Goal: Task Accomplishment & Management: Use online tool/utility

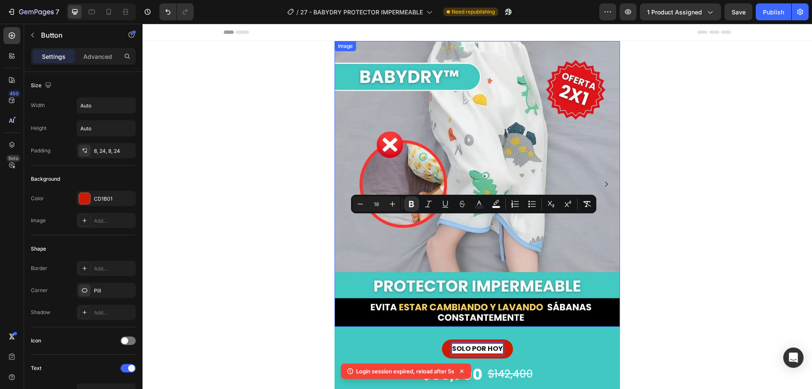
scroll to position [127, 0]
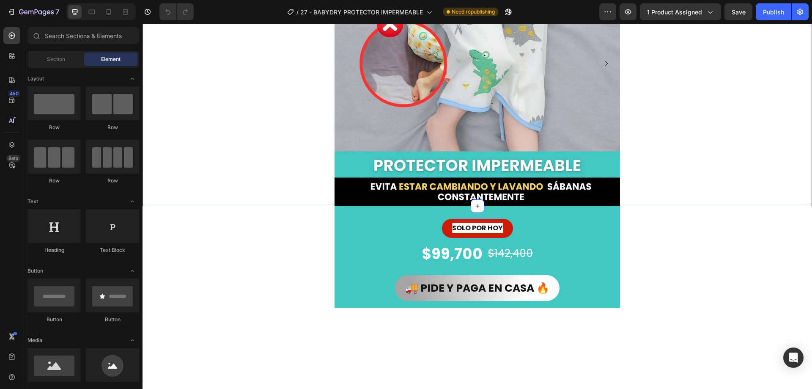
scroll to position [127, 0]
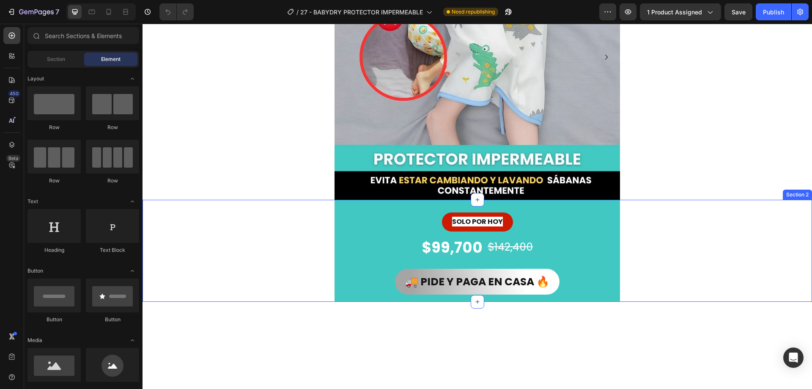
click at [659, 238] on div "SOLO POR [DATE] Button $99,700 Product Price Product Price $142,400 Product Pri…" at bounding box center [478, 251] width 670 height 102
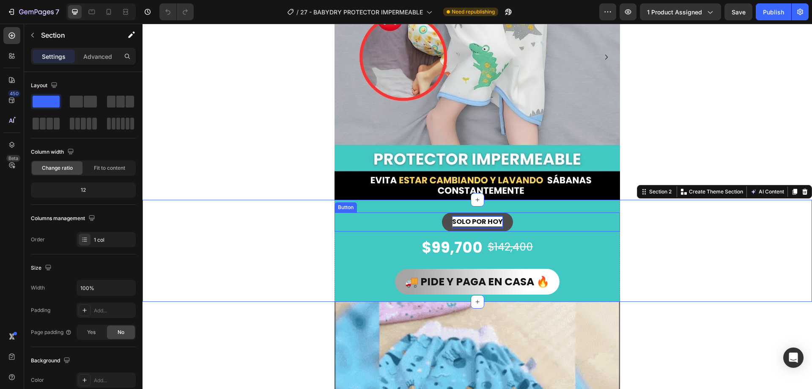
click at [473, 223] on strong "SOLO POR HOY" at bounding box center [477, 222] width 51 height 10
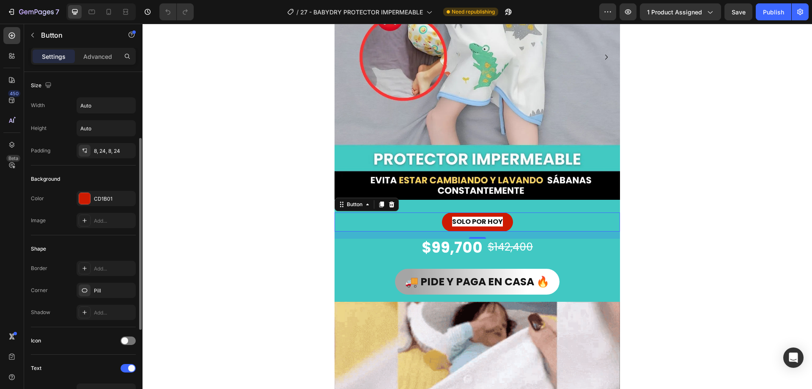
scroll to position [169, 0]
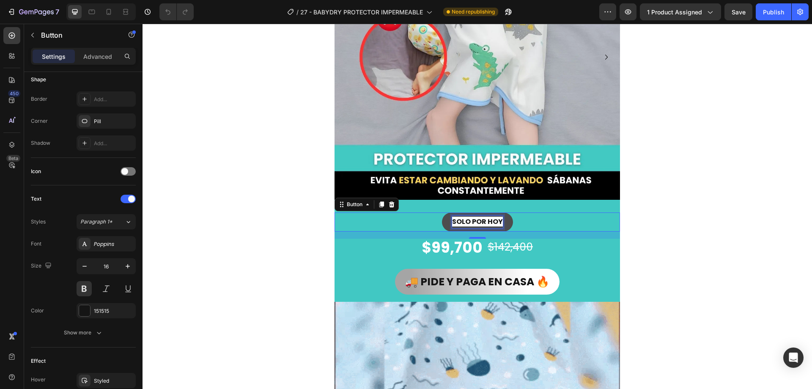
click at [475, 222] on strong "SOLO POR HOY" at bounding box center [477, 222] width 51 height 10
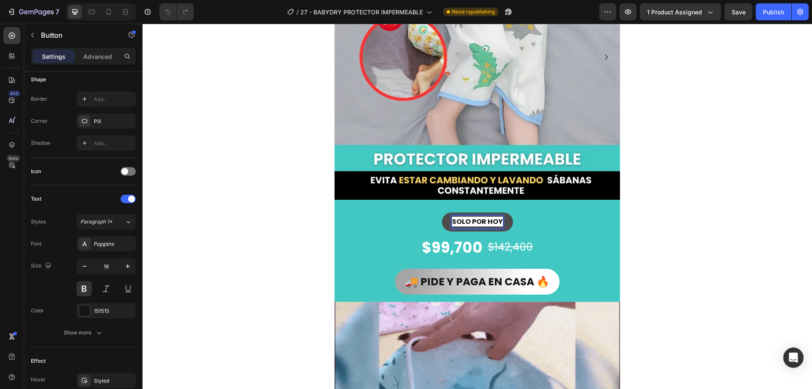
click at [490, 224] on strong "SOLO POR HOY" at bounding box center [477, 222] width 51 height 10
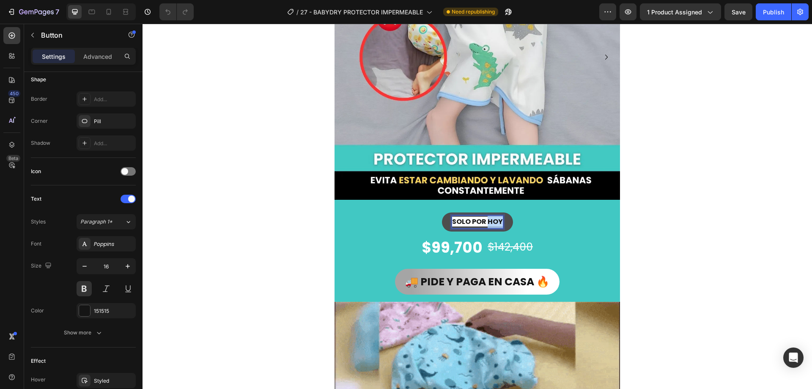
click at [490, 224] on strong "SOLO POR HOY" at bounding box center [477, 222] width 51 height 10
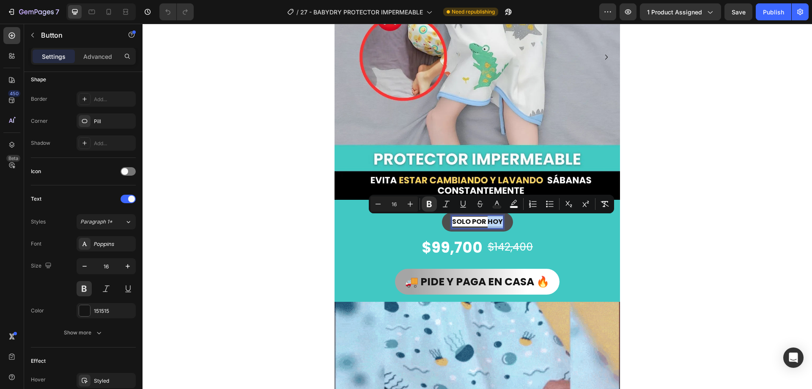
click at [490, 224] on strong "SOLO POR HOY" at bounding box center [477, 222] width 51 height 10
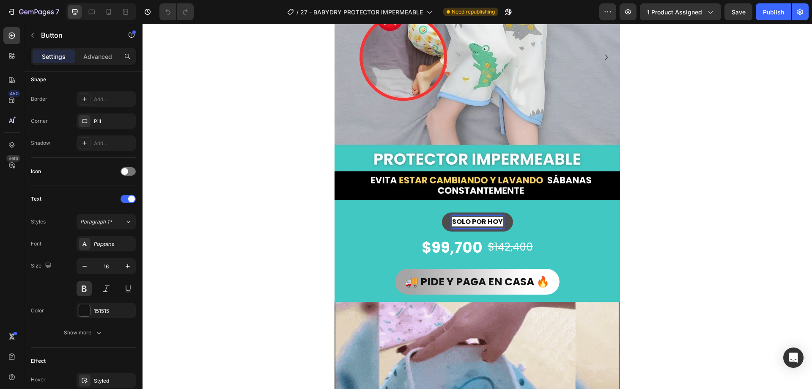
click at [489, 224] on strong "SOLO POR HOY" at bounding box center [477, 222] width 51 height 10
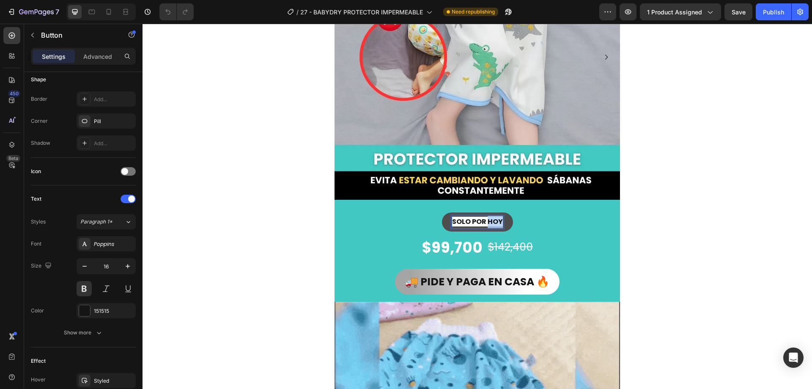
click at [489, 224] on strong "SOLO POR HOY" at bounding box center [477, 222] width 51 height 10
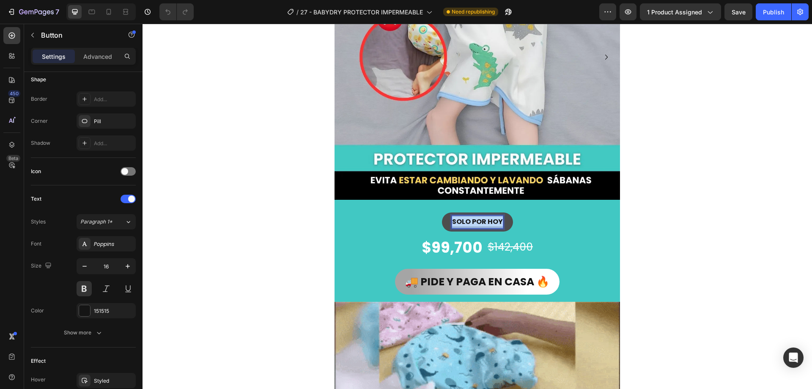
click at [489, 224] on strong "SOLO POR HOY" at bounding box center [477, 222] width 51 height 10
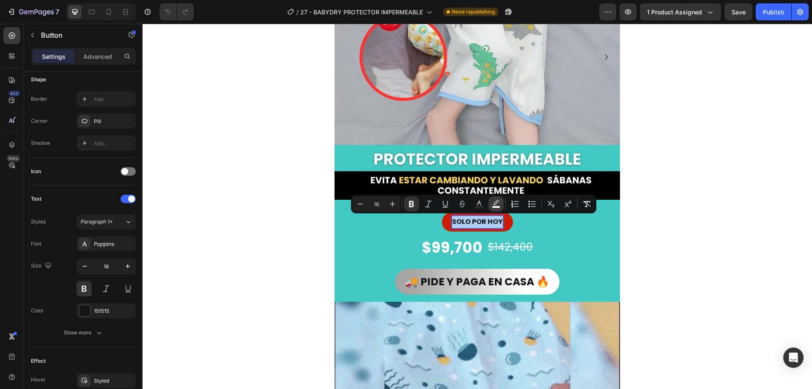
click at [496, 206] on rect "Editor contextual toolbar" at bounding box center [496, 207] width 8 height 2
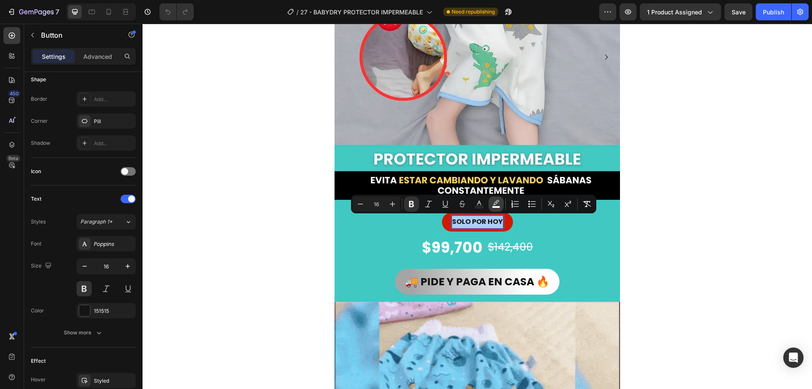
type input "FFFFFF"
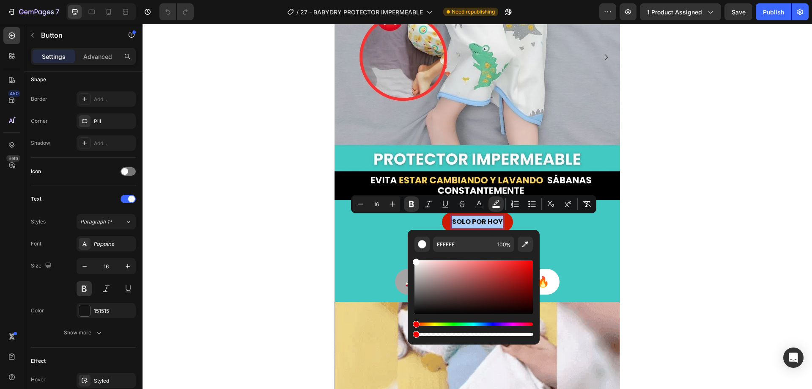
click at [412, 334] on div "FFFFFF 100 %" at bounding box center [474, 284] width 132 height 108
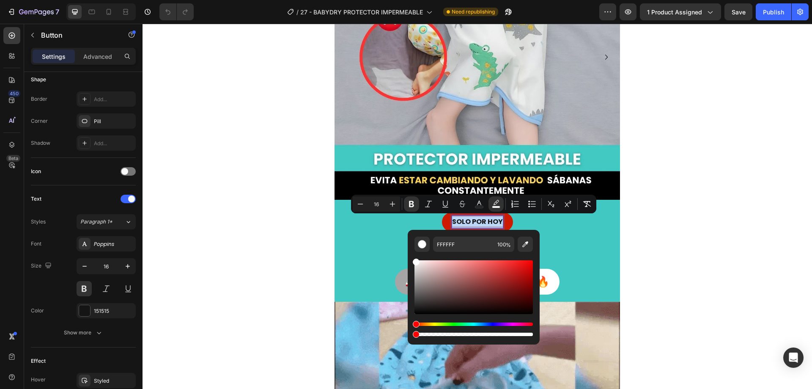
type input "0"
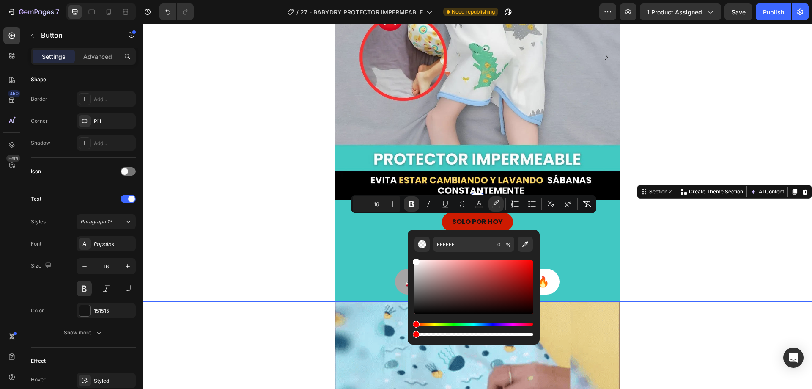
click at [644, 242] on div "SOLO POR [DATE] Button $99,700 Product Price Product Price $142,400 Product Pri…" at bounding box center [478, 251] width 670 height 102
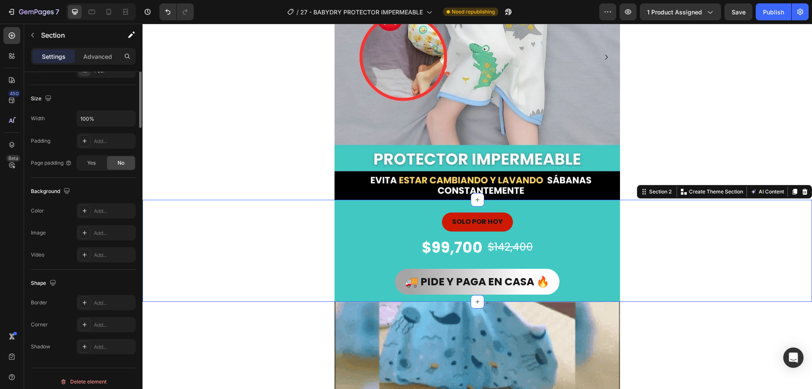
scroll to position [0, 0]
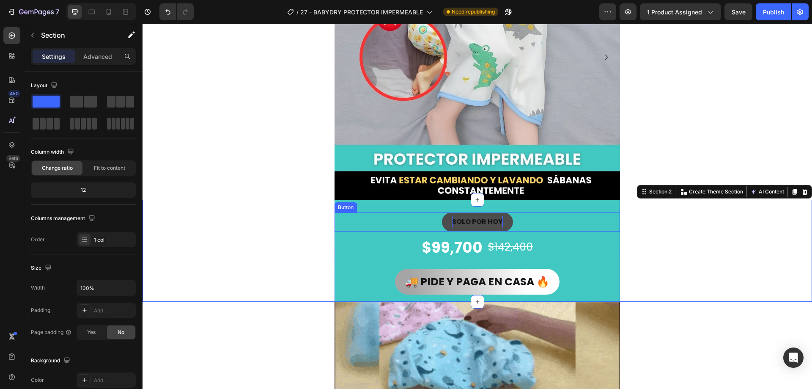
click at [465, 220] on strong "SOLO POR HOY" at bounding box center [477, 222] width 51 height 10
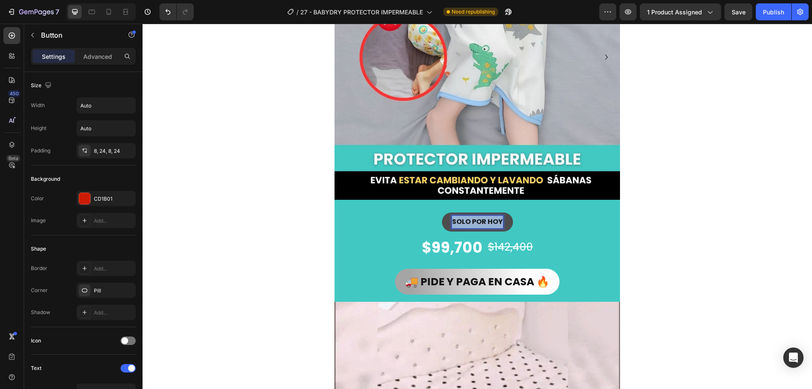
click at [465, 220] on strong "SOLO POR HOY" at bounding box center [477, 222] width 51 height 10
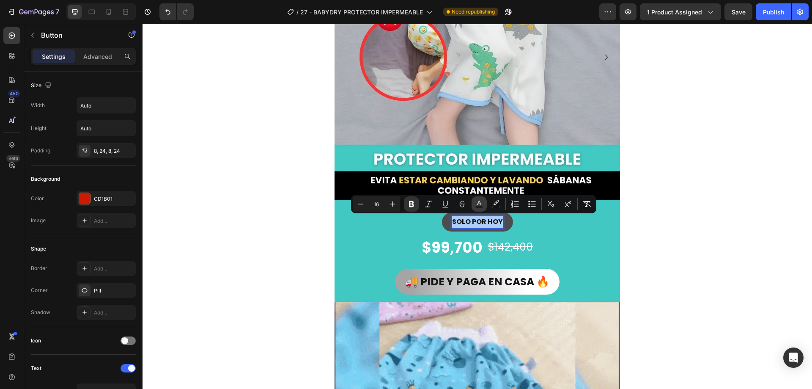
click at [479, 205] on icon "Editor contextual toolbar" at bounding box center [479, 204] width 8 height 8
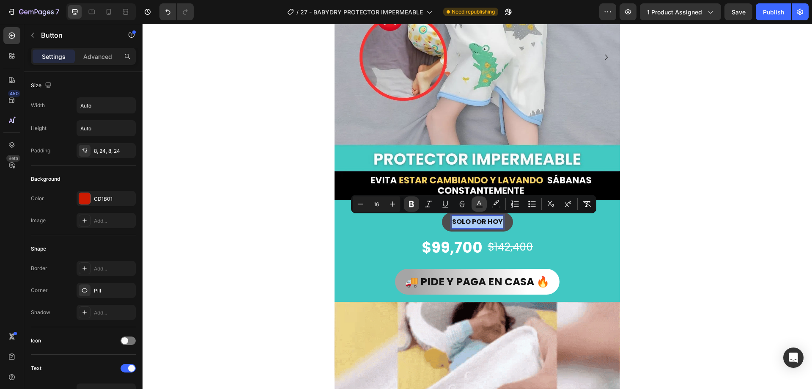
type input "151515"
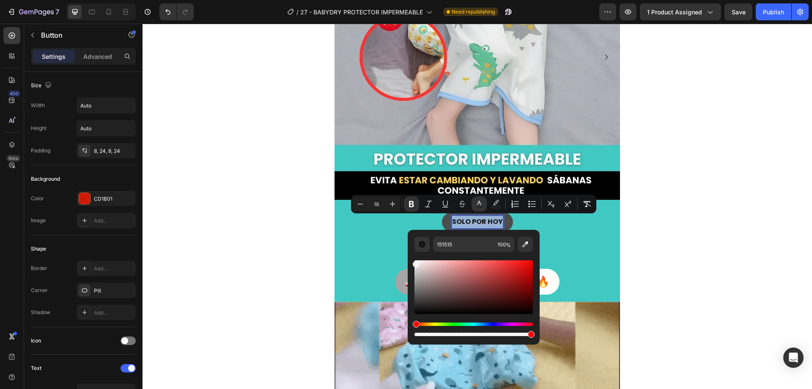
type input "F4F4F4"
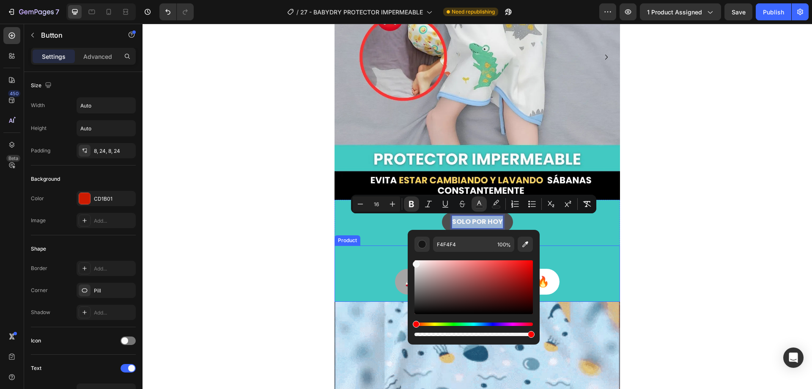
drag, startPoint x: 564, startPoint y: 285, endPoint x: 392, endPoint y: 260, distance: 173.6
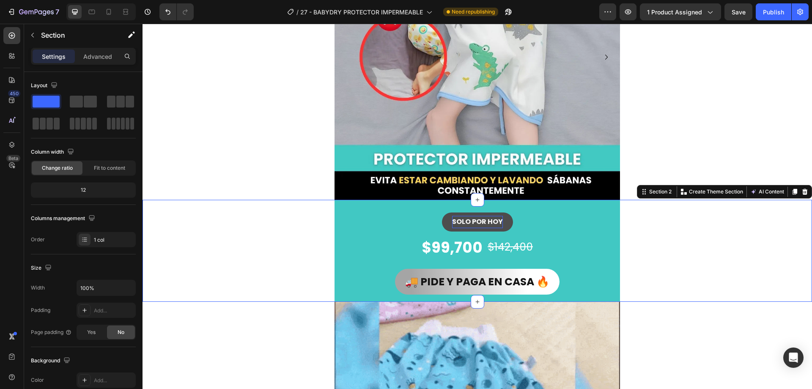
click at [701, 219] on div "SOLO POR [DATE] Button $99,700 Product Price Product Price $142,400 Product Pri…" at bounding box center [478, 251] width 670 height 102
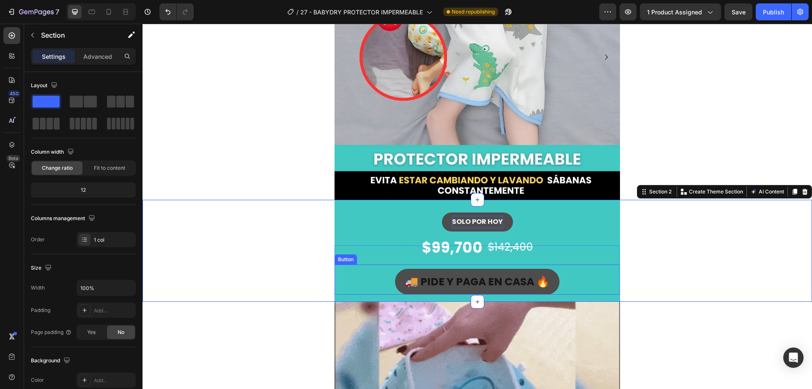
click at [395, 281] on button "🚚 PIDE Y PAGA EN CASA 🔥" at bounding box center [477, 282] width 165 height 26
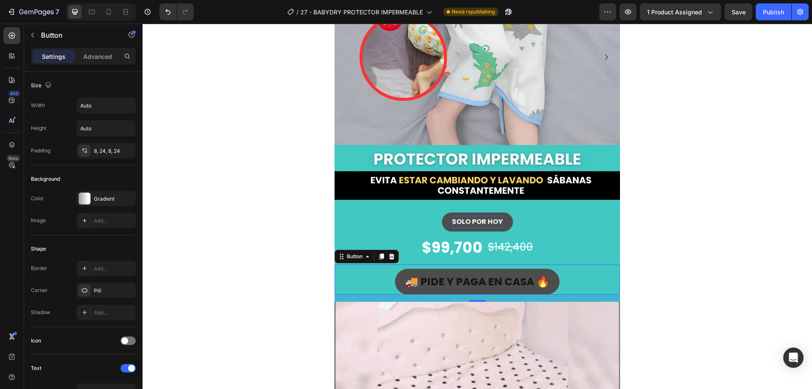
click at [396, 280] on button "🚚 PIDE Y PAGA EN CASA 🔥" at bounding box center [477, 282] width 165 height 26
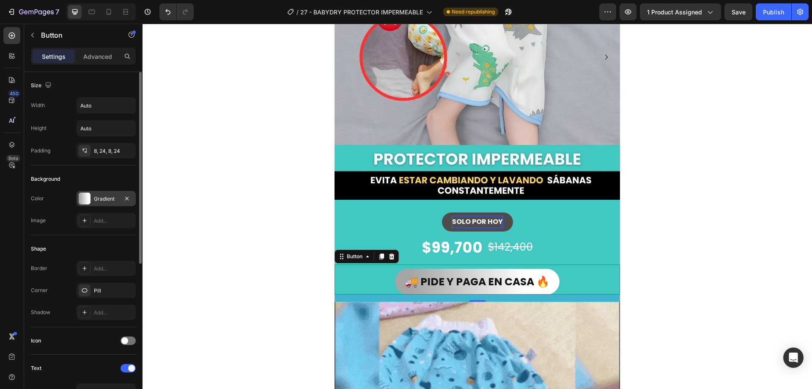
click at [83, 195] on div at bounding box center [85, 198] width 12 height 12
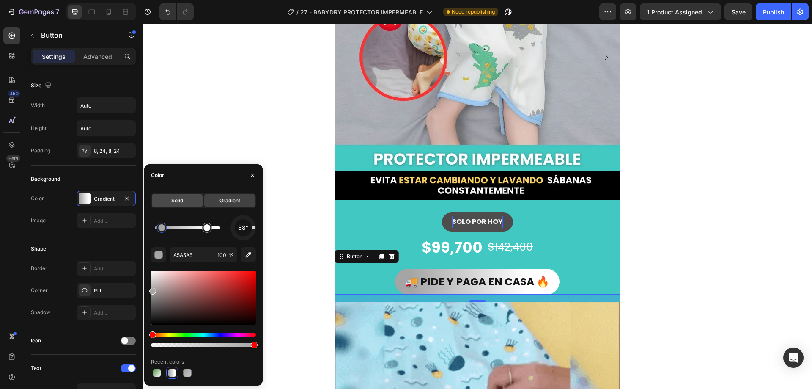
click at [185, 201] on div "Solid" at bounding box center [177, 201] width 51 height 14
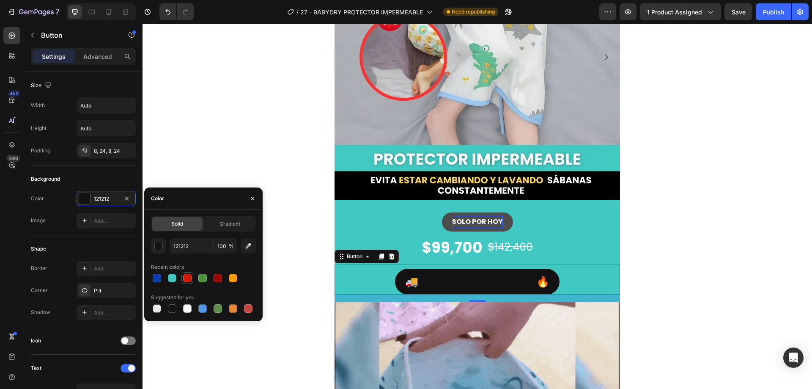
click at [186, 278] on div at bounding box center [187, 278] width 8 height 8
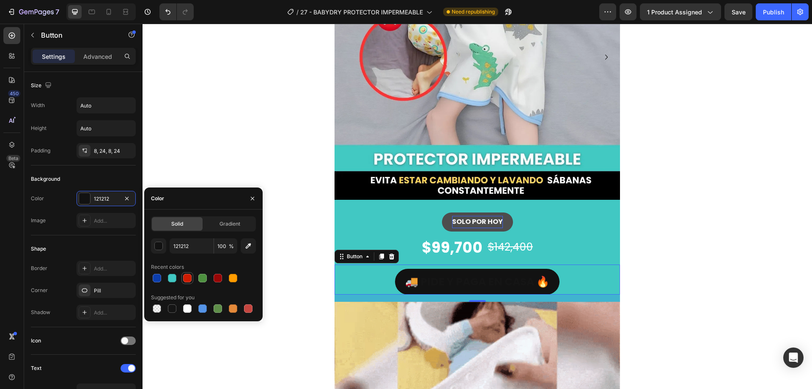
type input "CD1B01"
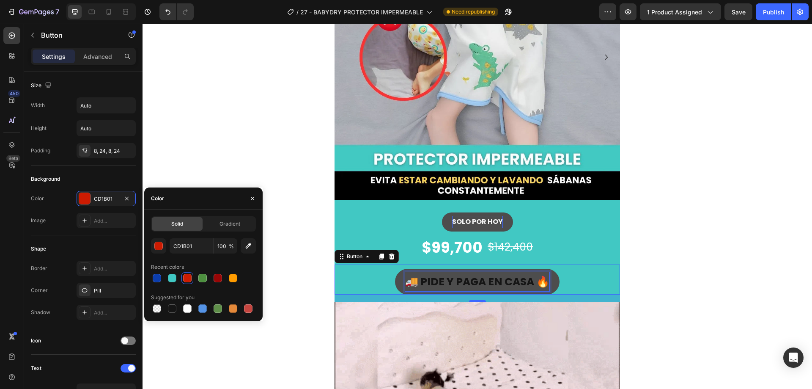
click at [463, 280] on strong "🚚 PIDE Y PAGA EN CASA 🔥" at bounding box center [477, 281] width 144 height 15
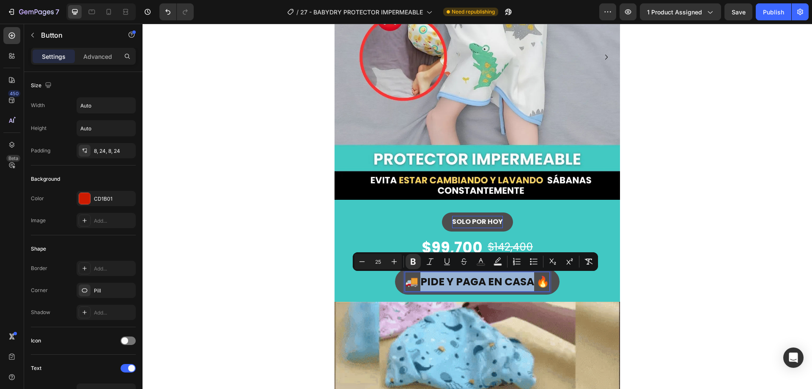
drag, startPoint x: 531, startPoint y: 278, endPoint x: 420, endPoint y: 280, distance: 110.4
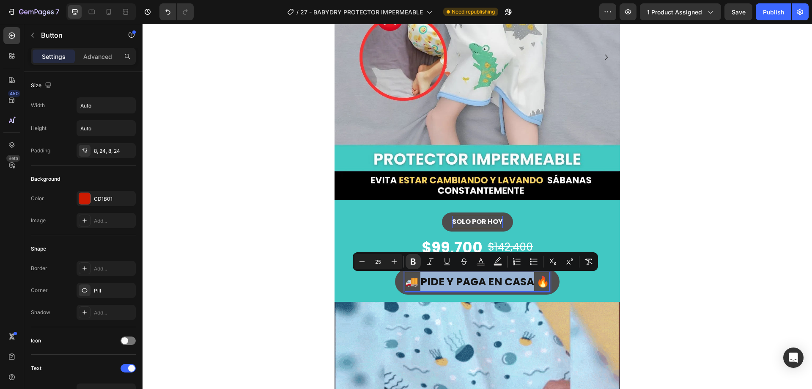
click at [420, 280] on strong "🚚 PIDE Y PAGA EN CASA 🔥" at bounding box center [477, 281] width 144 height 15
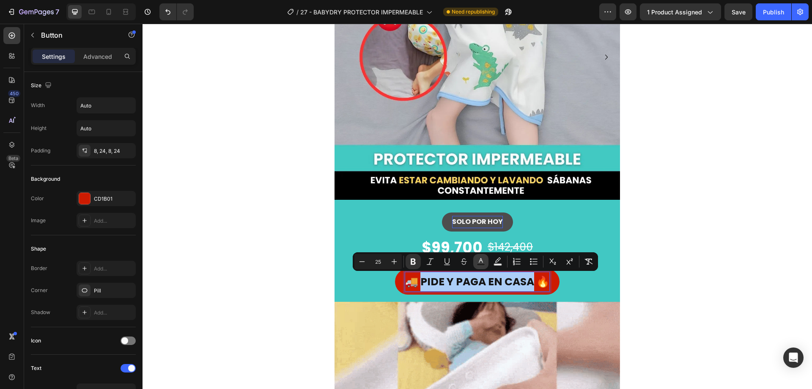
click at [485, 261] on icon "Editor contextual toolbar" at bounding box center [481, 261] width 8 height 8
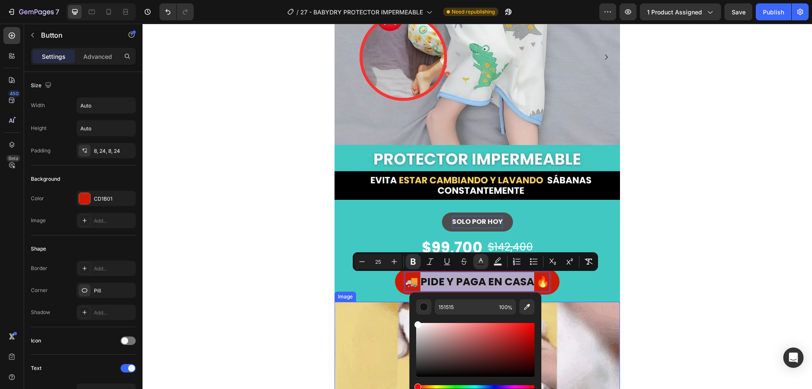
type input "FFFFFF"
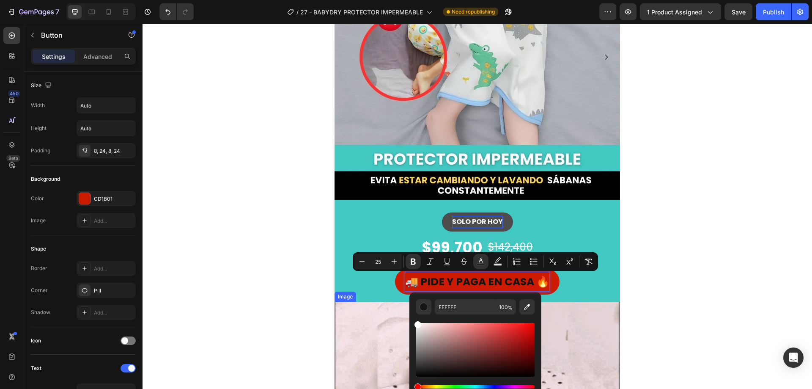
drag, startPoint x: 402, startPoint y: 313, endPoint x: 393, endPoint y: 311, distance: 9.2
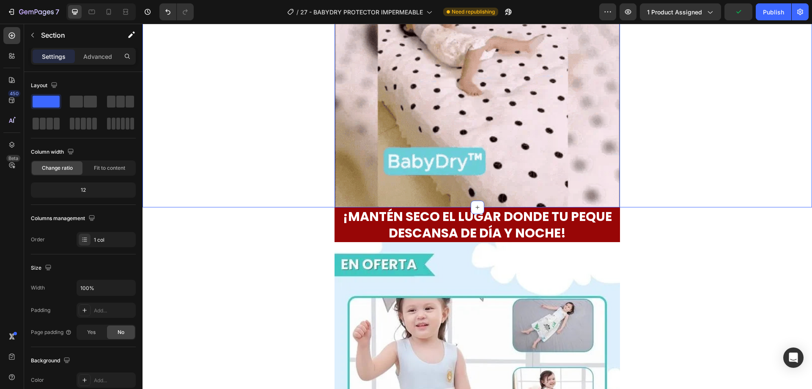
scroll to position [508, 0]
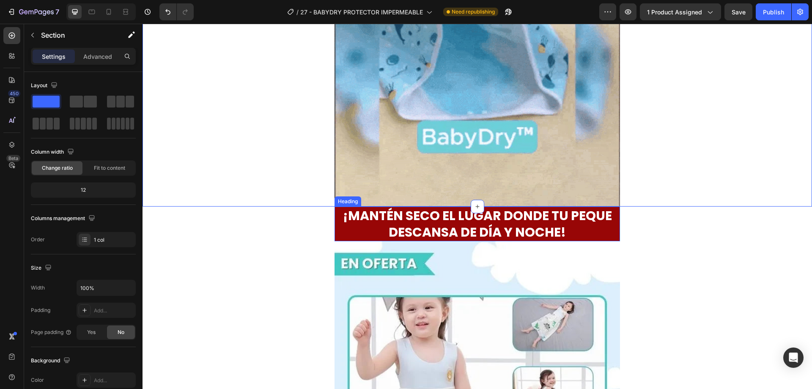
click at [609, 226] on h2 "¡MANTÉN SECO EL LUGAR DONDE TU PEQUE DESCANSA DE DÍA Y NOCHE!" at bounding box center [477, 223] width 277 height 35
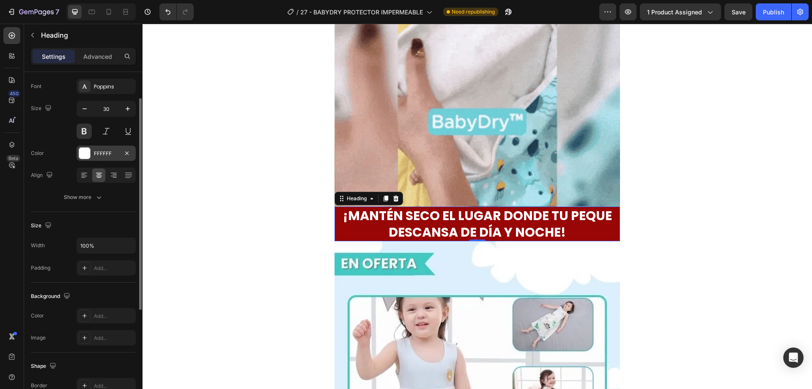
scroll to position [0, 0]
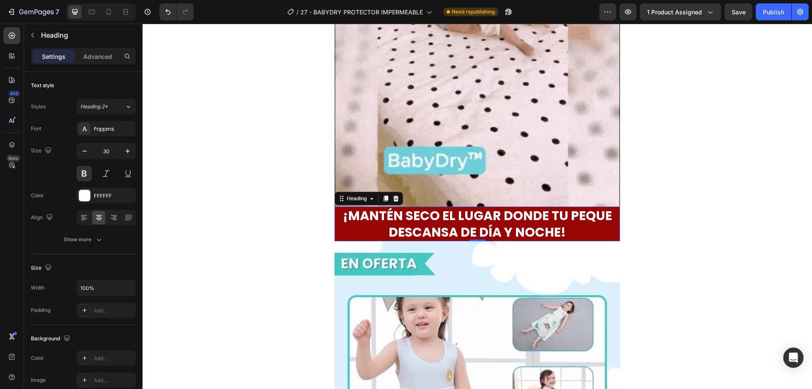
click at [335, 236] on div "¡MANTÉN SECO EL LUGAR DONDE TU PEQUE DESCANSA DE DÍA Y NOCHE! Heading 0" at bounding box center [477, 223] width 285 height 35
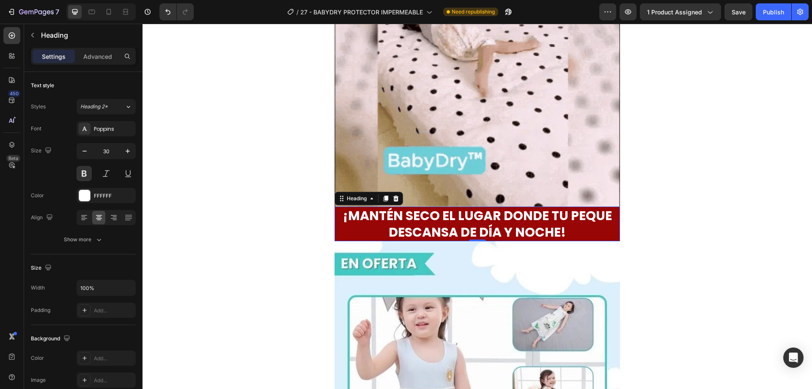
click at [341, 236] on h2 "¡MANTÉN SECO EL LUGAR DONDE TU PEQUE DESCANSA DE DÍA Y NOCHE!" at bounding box center [477, 223] width 277 height 35
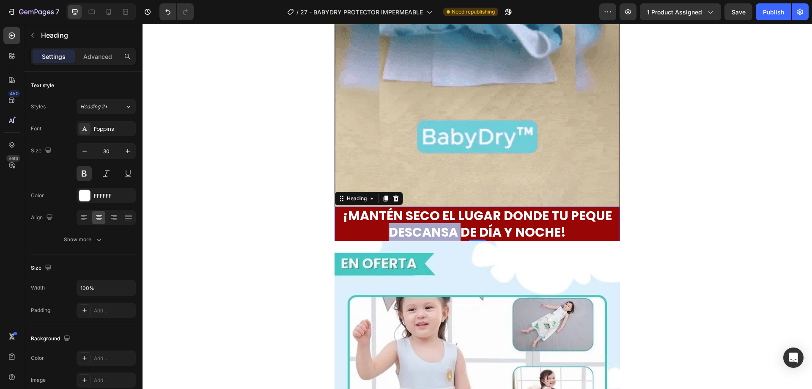
click at [341, 236] on p "¡MANTÉN SECO EL LUGAR DONDE TU PEQUE DESCANSA DE DÍA Y NOCHE!" at bounding box center [477, 223] width 275 height 33
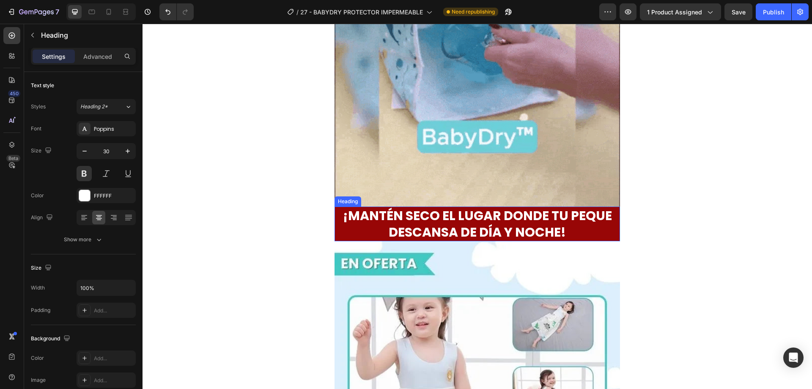
click at [610, 221] on p "¡MANTÉN SECO EL LUGAR DONDE TU PEQUE DESCANSA DE DÍA Y NOCHE!" at bounding box center [477, 223] width 275 height 33
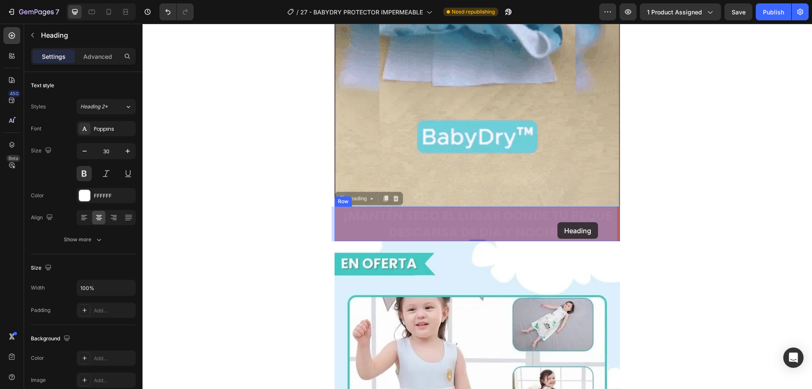
drag, startPoint x: 589, startPoint y: 221, endPoint x: 567, endPoint y: 222, distance: 22.5
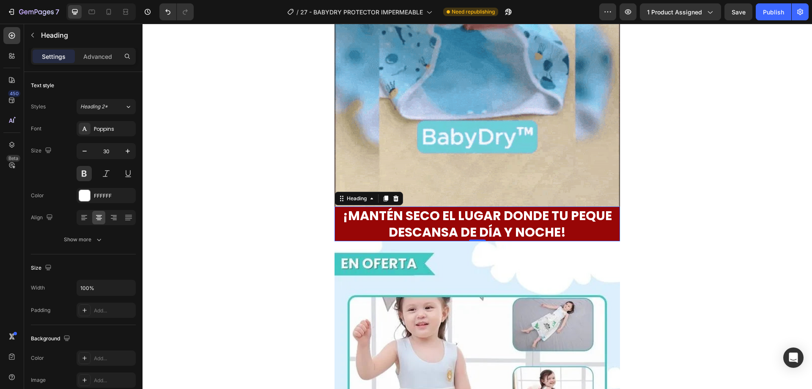
click at [615, 239] on div "¡MANTÉN SECO EL LUGAR DONDE TU PEQUE DESCANSA DE DÍA Y NOCHE! Heading 0" at bounding box center [477, 223] width 285 height 35
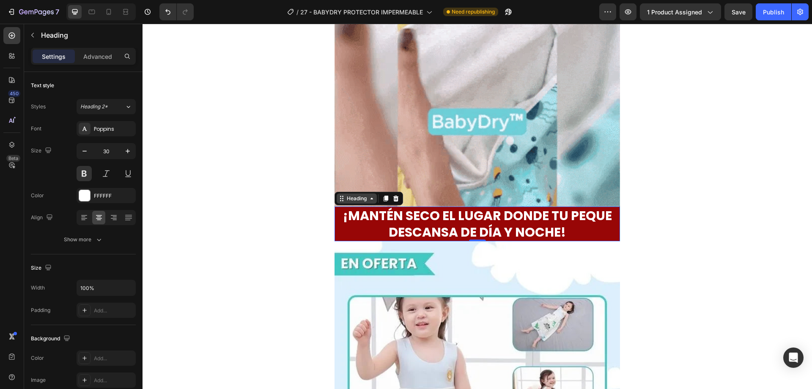
click at [347, 201] on div "Heading" at bounding box center [356, 199] width 23 height 8
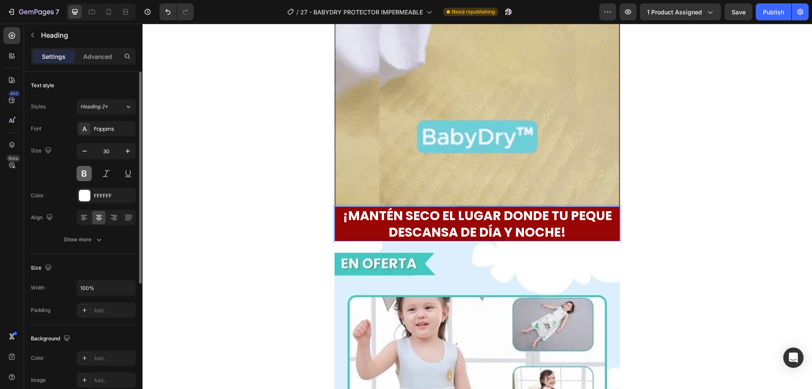
scroll to position [208, 0]
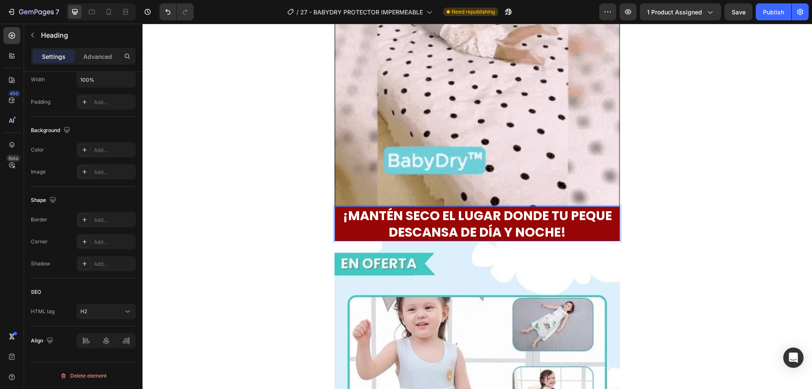
click at [551, 230] on p "¡MANTÉN SECO EL LUGAR DONDE TU PEQUE DESCANSA DE DÍA Y NOCHE!" at bounding box center [477, 223] width 275 height 33
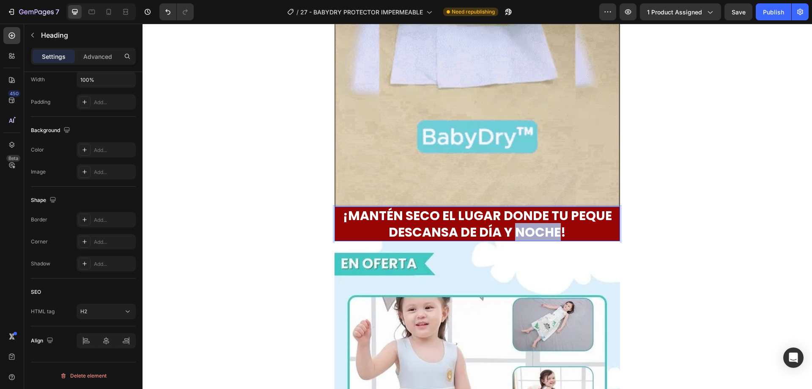
click at [551, 230] on p "¡MANTÉN SECO EL LUGAR DONDE TU PEQUE DESCANSA DE DÍA Y NOCHE!" at bounding box center [477, 223] width 275 height 33
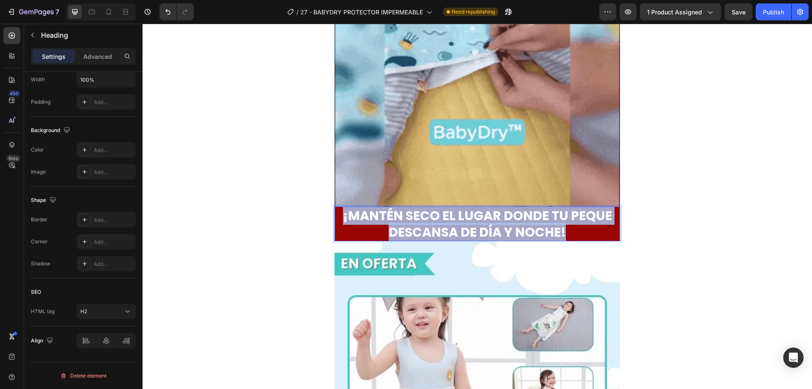
click at [551, 230] on p "¡MANTÉN SECO EL LUGAR DONDE TU PEQUE DESCANSA DE DÍA Y NOCHE!" at bounding box center [477, 223] width 275 height 33
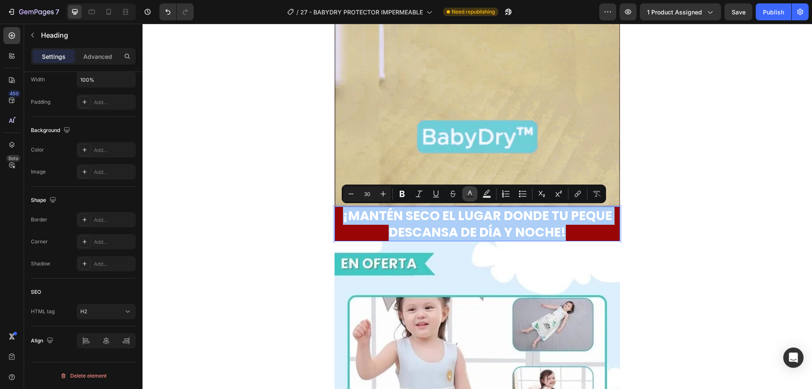
click at [470, 196] on rect "Editor contextual toolbar" at bounding box center [470, 197] width 8 height 2
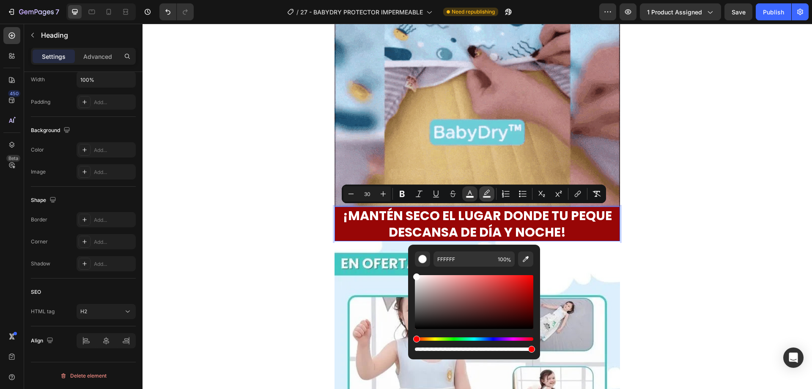
click at [487, 197] on rect "Editor contextual toolbar" at bounding box center [487, 197] width 8 height 2
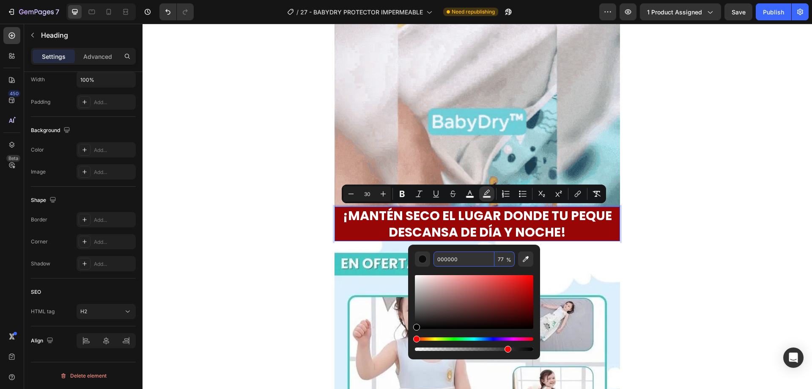
click at [453, 260] on input "000000" at bounding box center [464, 258] width 61 height 15
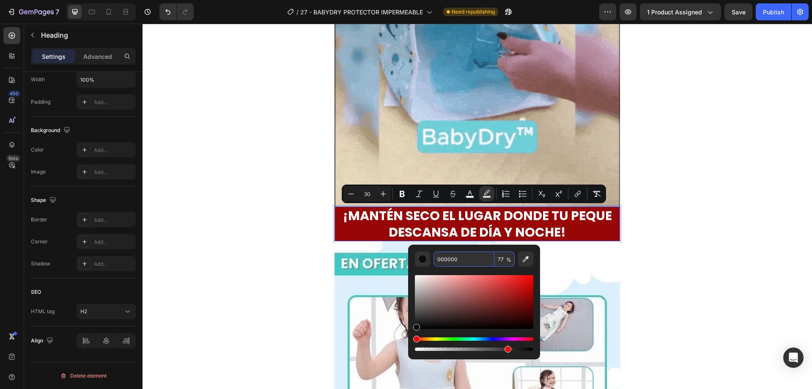
click at [453, 260] on input "000000" at bounding box center [464, 258] width 61 height 15
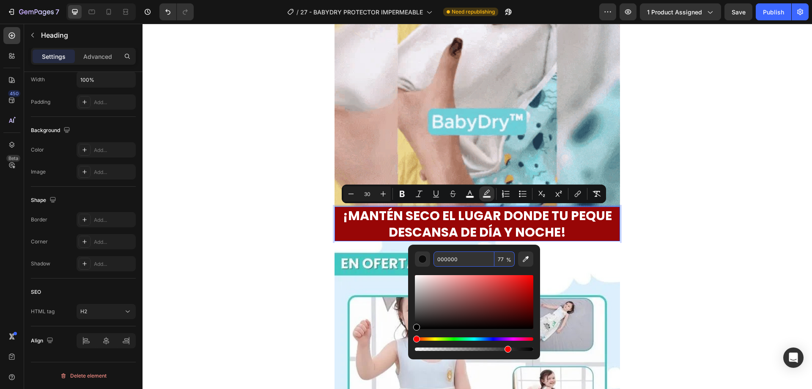
paste input "41c8c3"
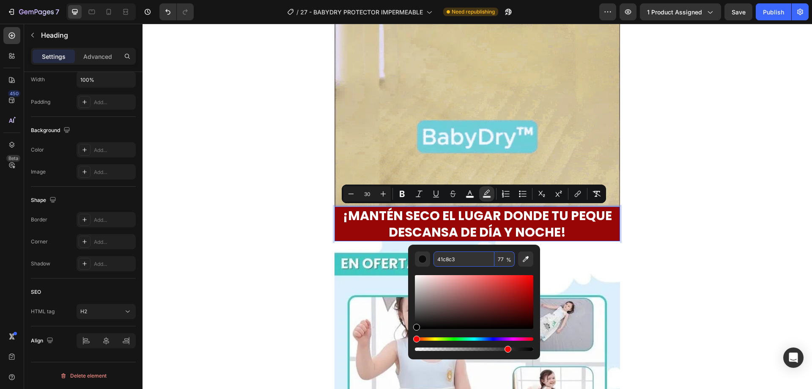
type input "41C8C3"
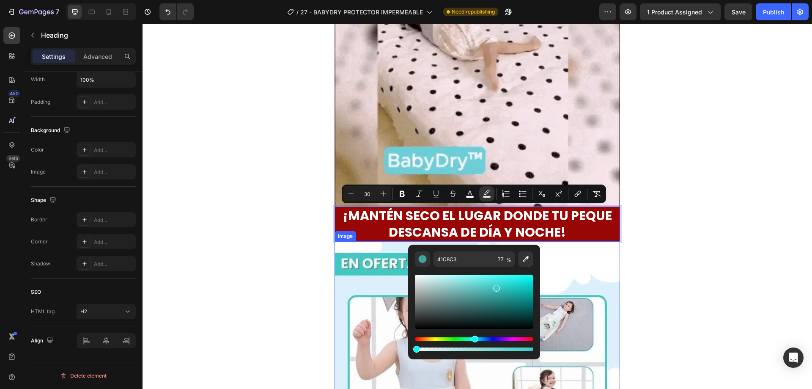
drag, startPoint x: 387, startPoint y: 346, endPoint x: 376, endPoint y: 345, distance: 11.1
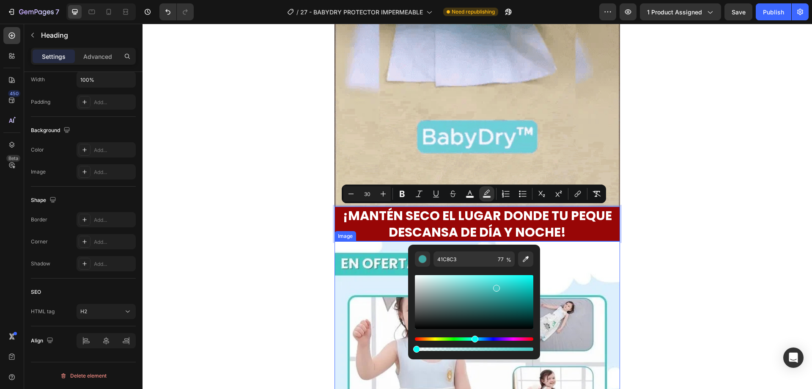
type input "0"
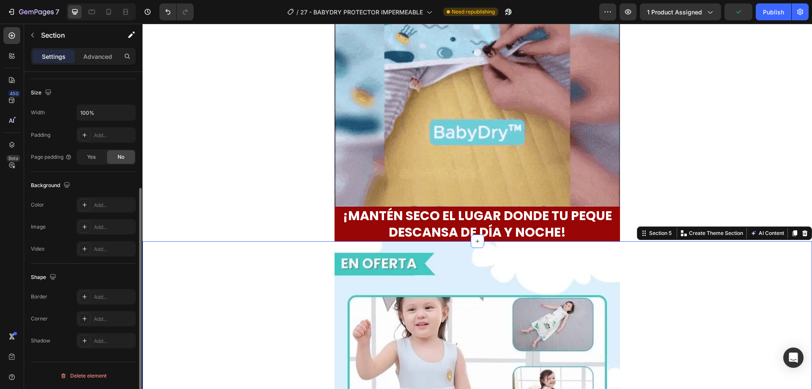
scroll to position [0, 0]
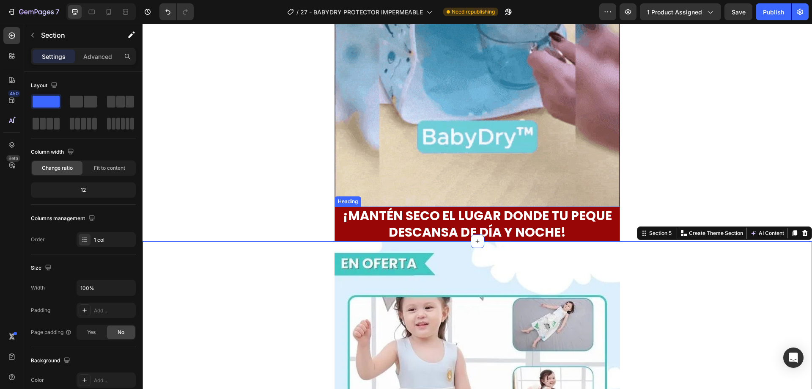
click at [614, 238] on div "⁠⁠⁠⁠⁠⁠⁠ ¡MANTÉN SECO EL LUGAR DONDE TU PEQUE DESCANSA DE DÍA Y NOCHE! Heading" at bounding box center [477, 223] width 285 height 35
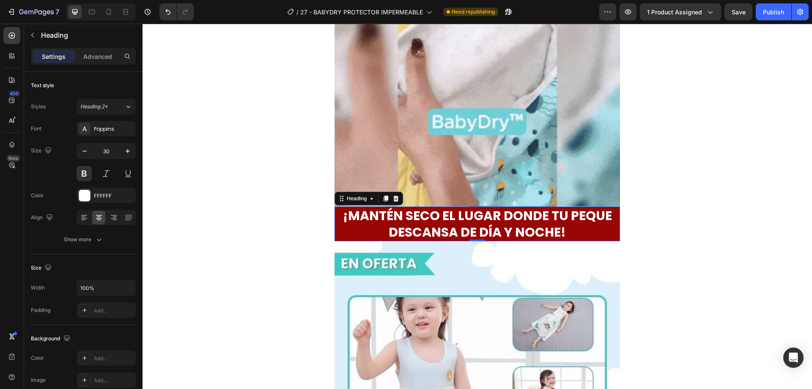
click at [614, 238] on div "⁠⁠⁠⁠⁠⁠⁠ ¡MANTÉN SECO EL LUGAR DONDE TU PEQUE DESCANSA DE DÍA Y NOCHE! Heading 0" at bounding box center [477, 223] width 285 height 35
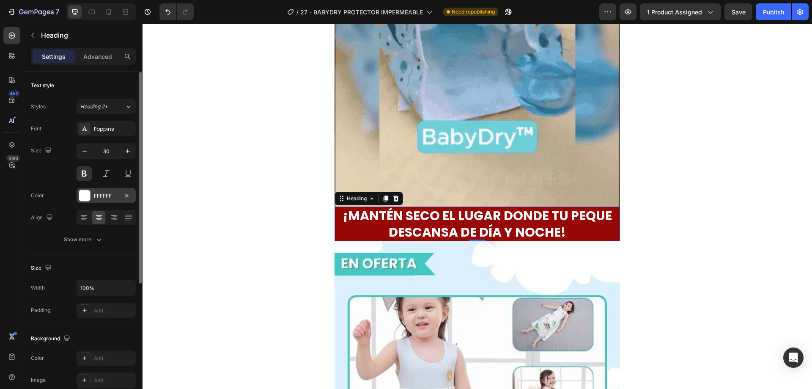
click at [85, 196] on div at bounding box center [84, 195] width 11 height 11
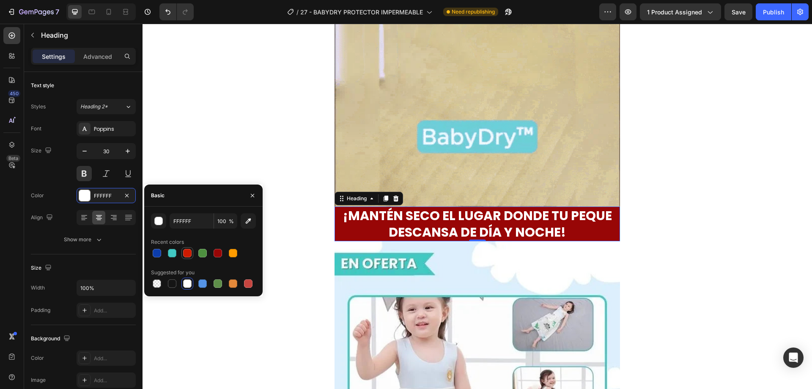
click at [188, 252] on div at bounding box center [187, 253] width 8 height 8
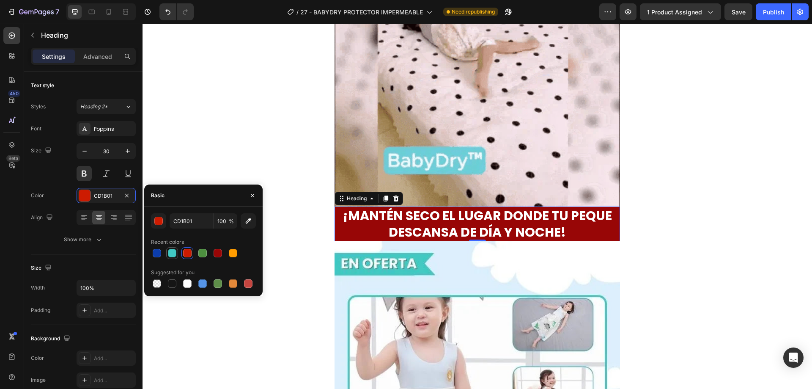
click at [173, 251] on div at bounding box center [172, 253] width 8 height 8
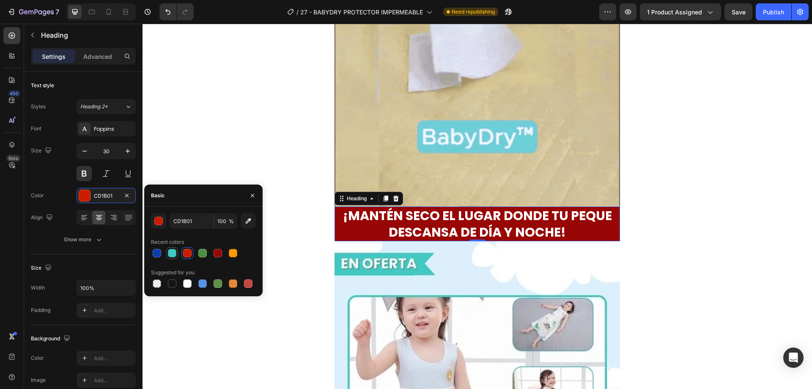
type input "41C8C3"
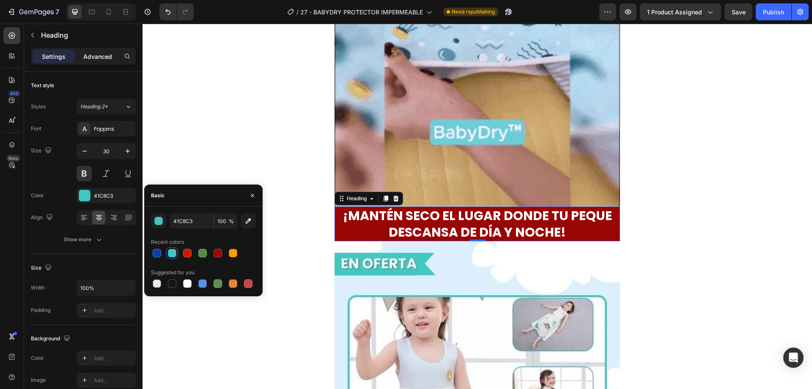
click at [96, 54] on p "Advanced" at bounding box center [97, 56] width 29 height 9
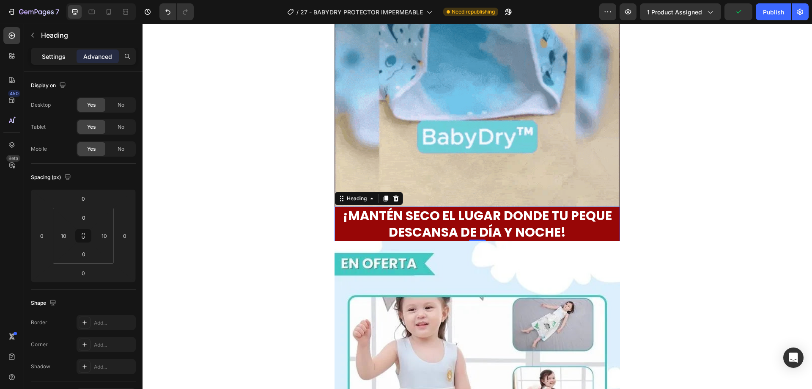
click at [56, 60] on p "Settings" at bounding box center [54, 56] width 24 height 9
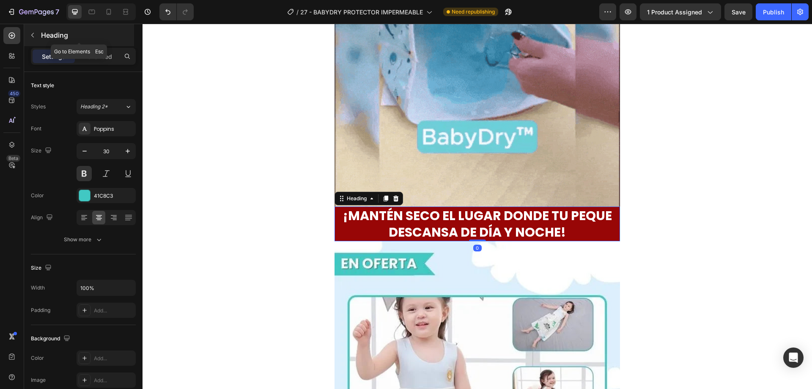
click at [33, 36] on icon "button" at bounding box center [32, 35] width 3 height 5
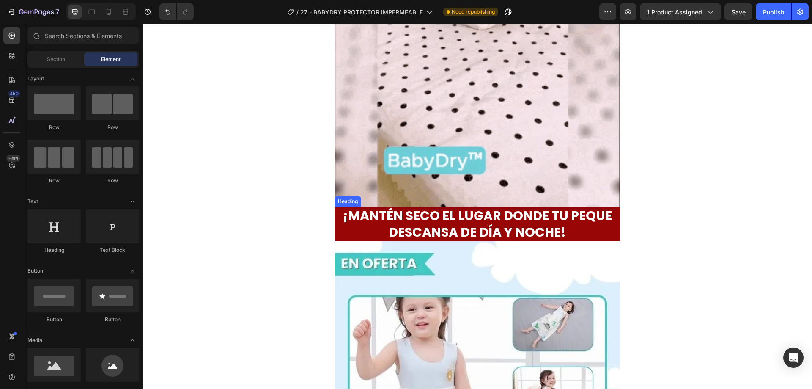
click at [335, 231] on div "¡MANTÉN SECO EL LUGAR DONDE TU PEQUE DESCANSA DE DÍA Y NOCHE! Heading" at bounding box center [477, 223] width 285 height 35
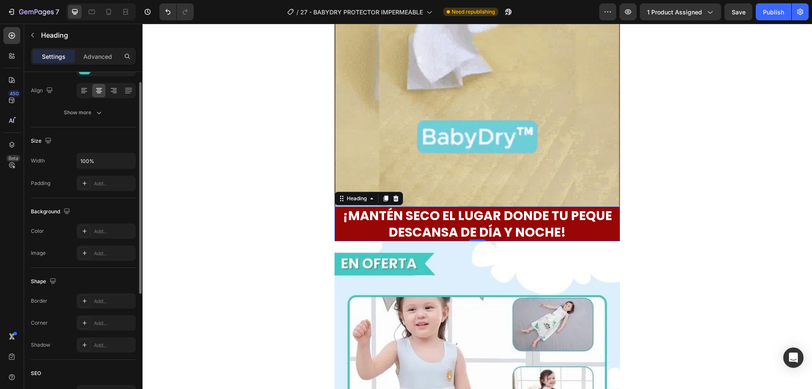
scroll to position [85, 0]
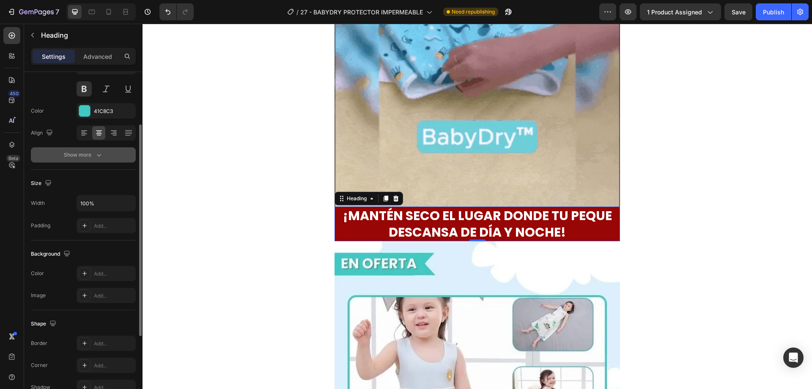
click at [100, 158] on icon "button" at bounding box center [99, 155] width 8 height 8
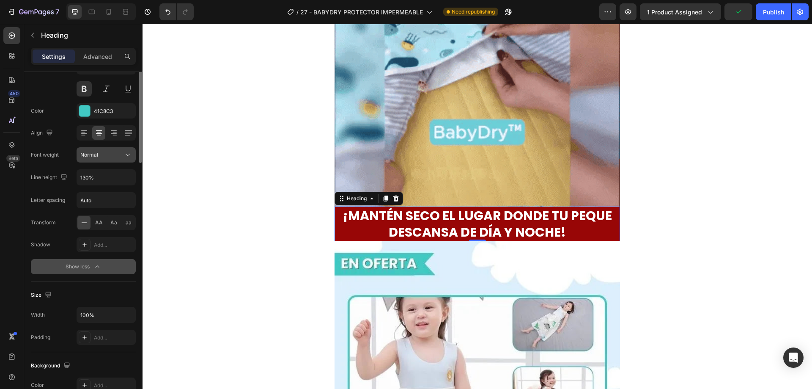
scroll to position [0, 0]
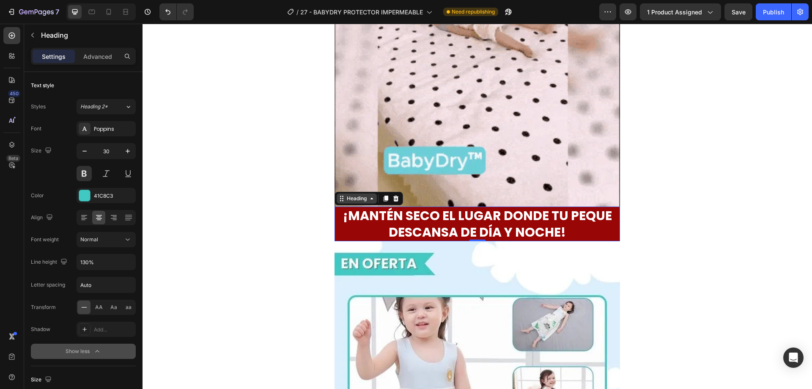
click at [345, 200] on div "Heading" at bounding box center [356, 199] width 23 height 8
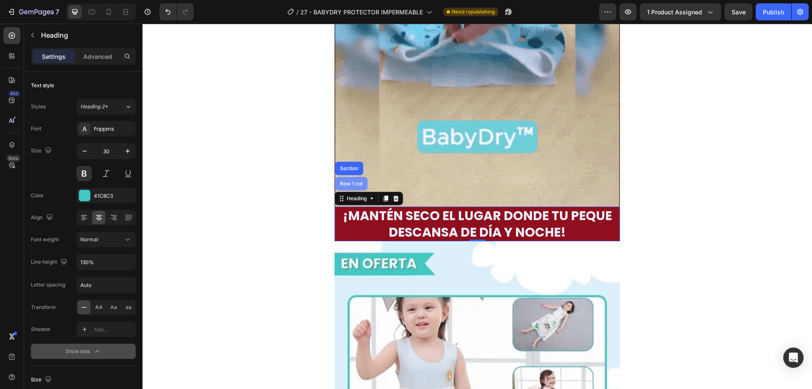
click at [345, 185] on div "Row 1 col" at bounding box center [351, 183] width 26 height 5
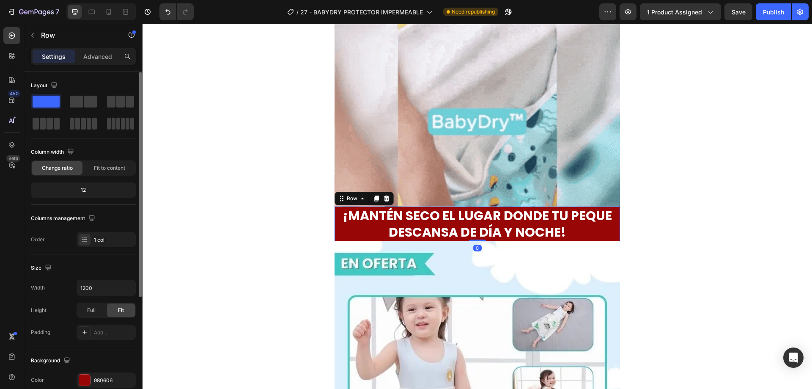
scroll to position [169, 0]
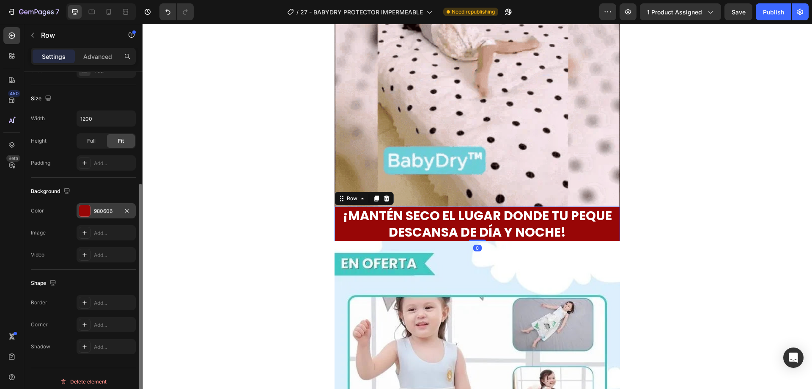
click at [86, 211] on div at bounding box center [84, 210] width 11 height 11
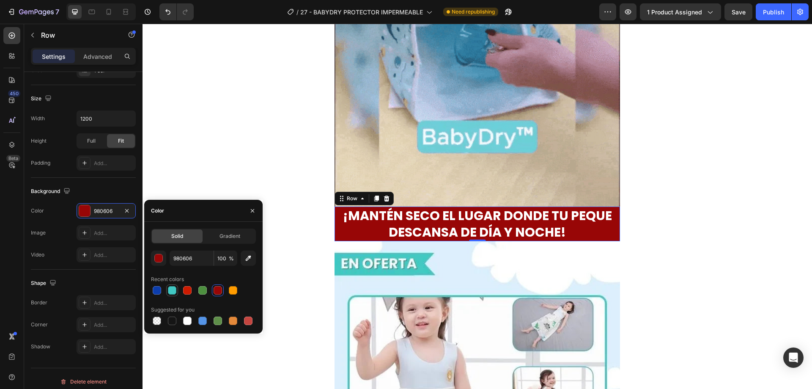
click at [176, 291] on div at bounding box center [172, 290] width 8 height 8
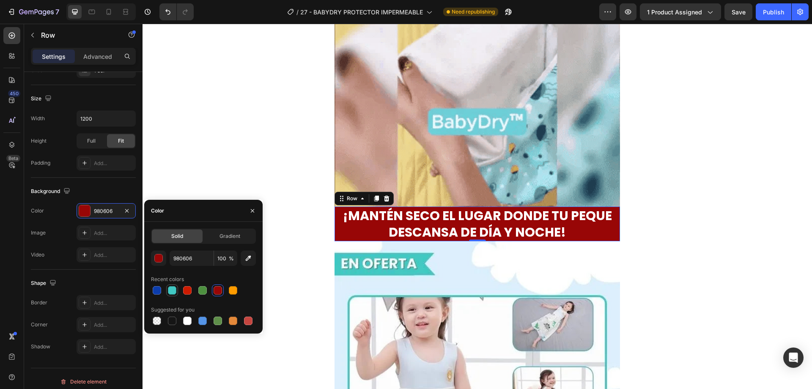
type input "41C8C3"
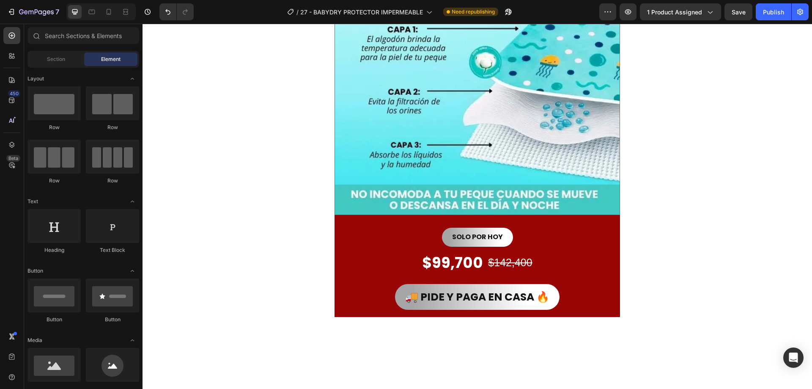
scroll to position [1988, 0]
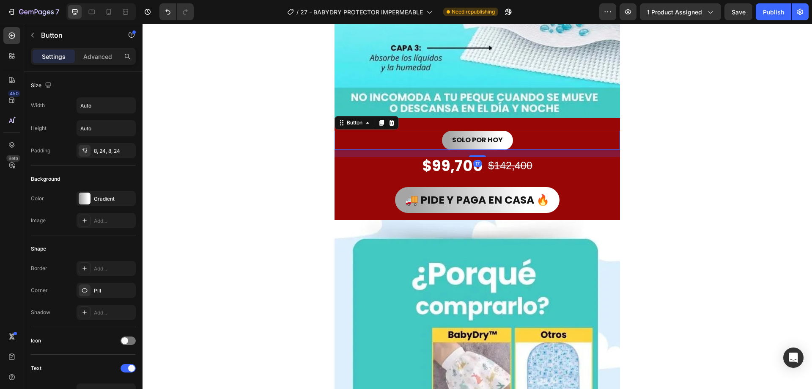
click at [601, 144] on div "SOLO POR [DATE] Button 17" at bounding box center [477, 140] width 285 height 19
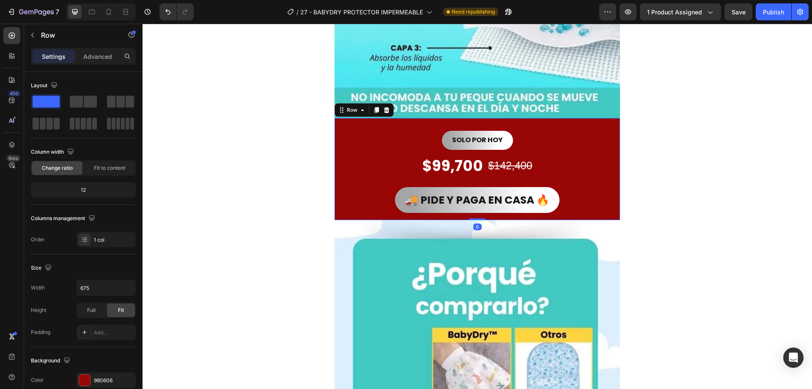
click at [605, 126] on div "SOLO POR HOY Button" at bounding box center [477, 137] width 285 height 39
click at [86, 381] on div at bounding box center [84, 379] width 11 height 11
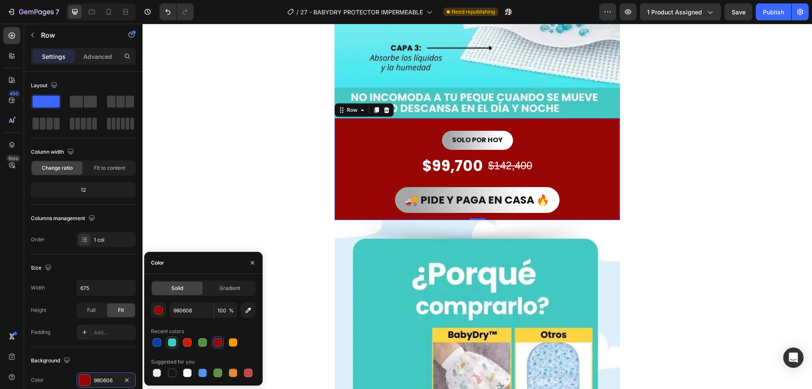
click at [174, 343] on div at bounding box center [172, 342] width 8 height 8
type input "41C8C3"
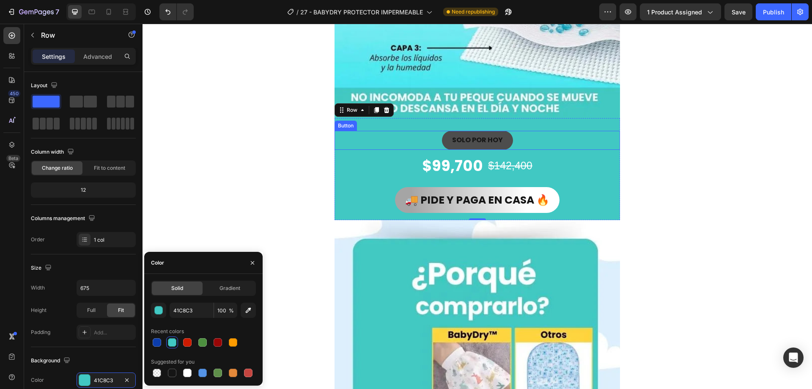
click at [509, 141] on button "SOLO POR HOY" at bounding box center [477, 140] width 71 height 19
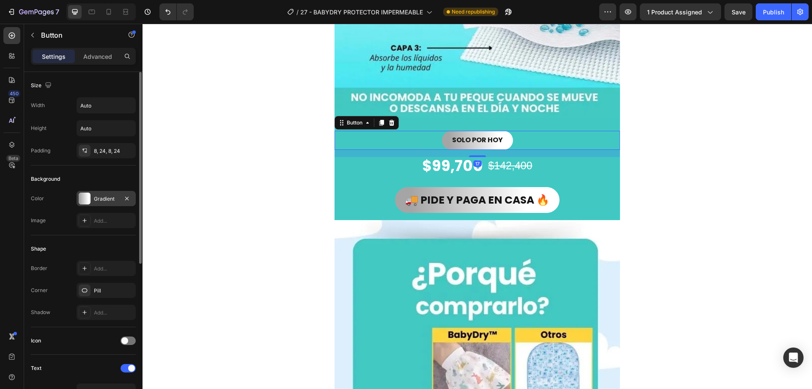
click at [86, 200] on div at bounding box center [85, 198] width 12 height 12
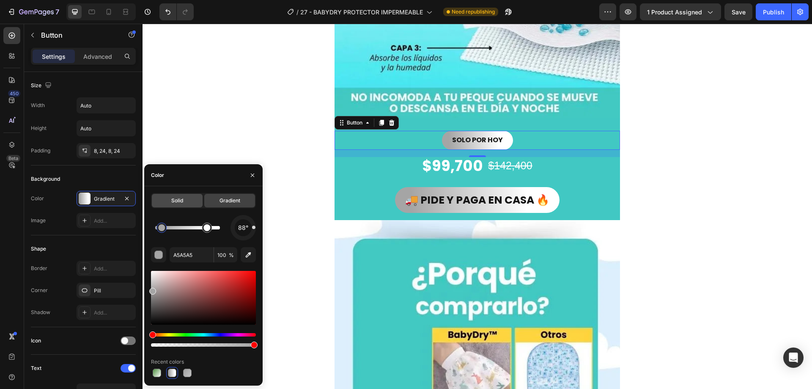
click at [181, 199] on span "Solid" at bounding box center [177, 201] width 12 height 8
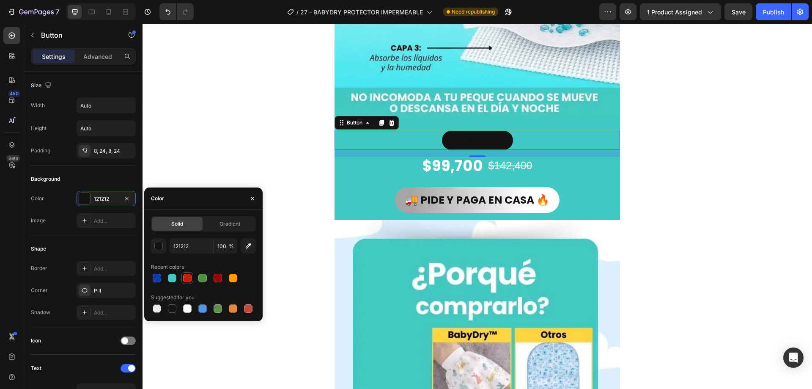
click at [184, 277] on div at bounding box center [187, 278] width 8 height 8
type input "CD1B01"
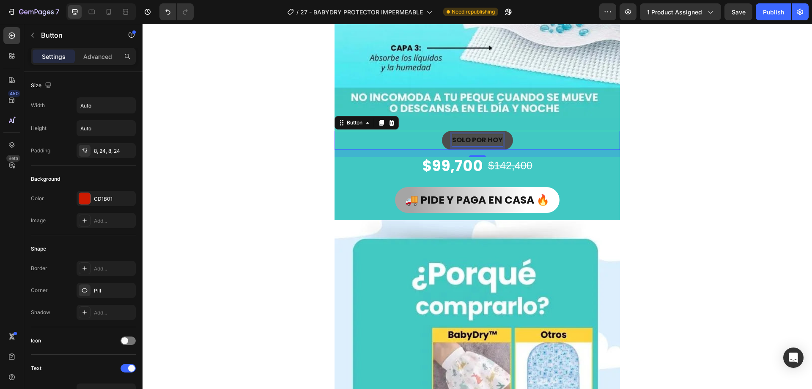
click at [469, 144] on strong "SOLO POR HOY" at bounding box center [477, 140] width 51 height 10
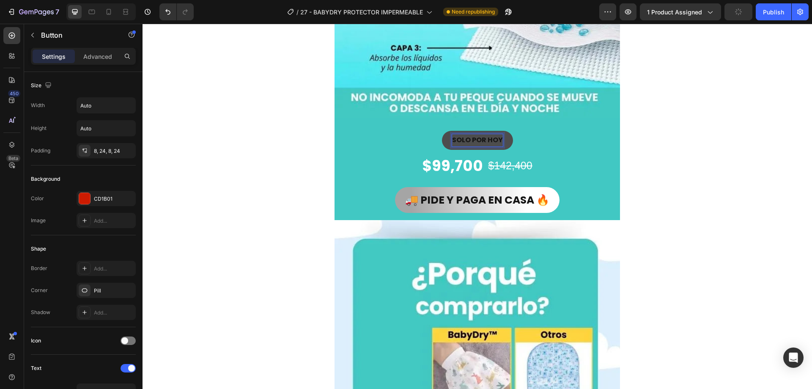
click at [470, 140] on strong "SOLO POR HOY" at bounding box center [477, 140] width 51 height 10
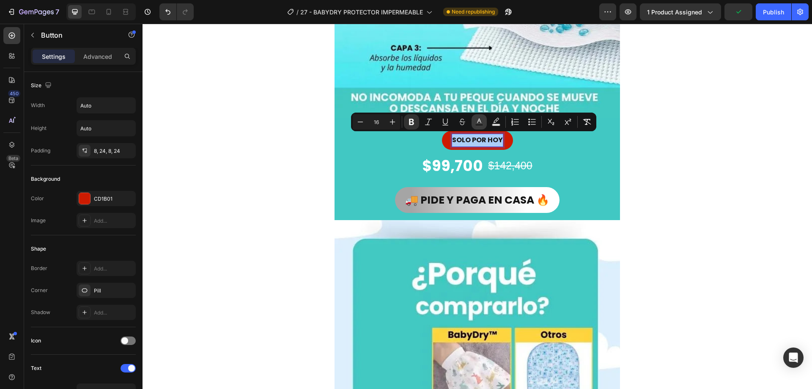
click at [477, 125] on rect "Editor contextual toolbar" at bounding box center [479, 125] width 8 height 2
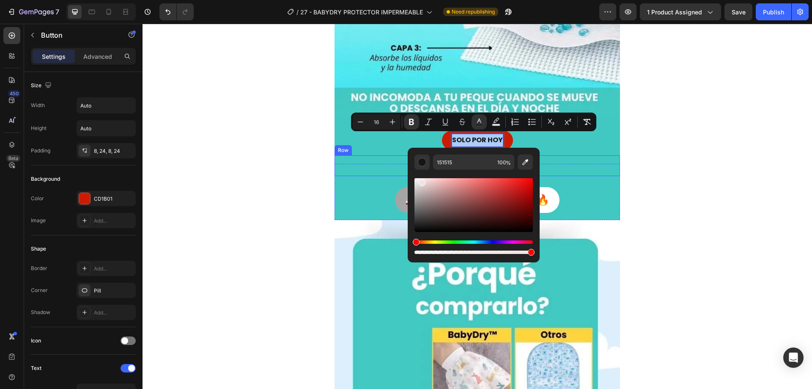
drag, startPoint x: 564, startPoint y: 206, endPoint x: 343, endPoint y: 161, distance: 225.6
type input "FFFFFF"
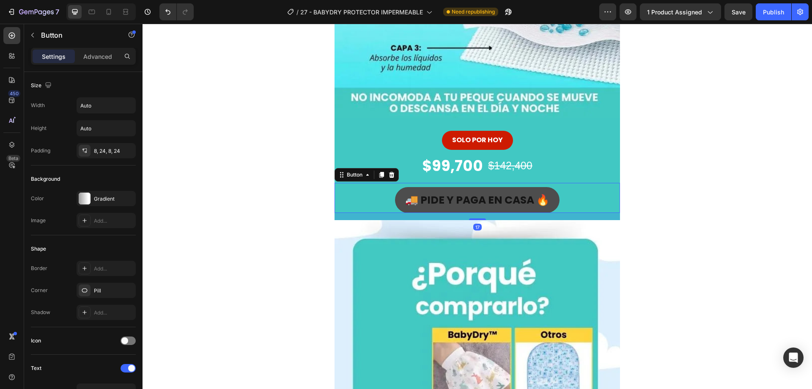
click at [553, 199] on button "🚚 PIDE Y PAGA EN CASA 🔥" at bounding box center [477, 200] width 165 height 26
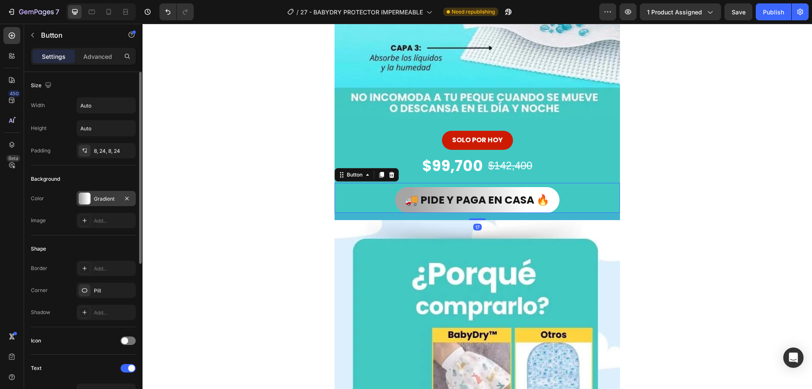
click at [81, 196] on div at bounding box center [85, 198] width 12 height 12
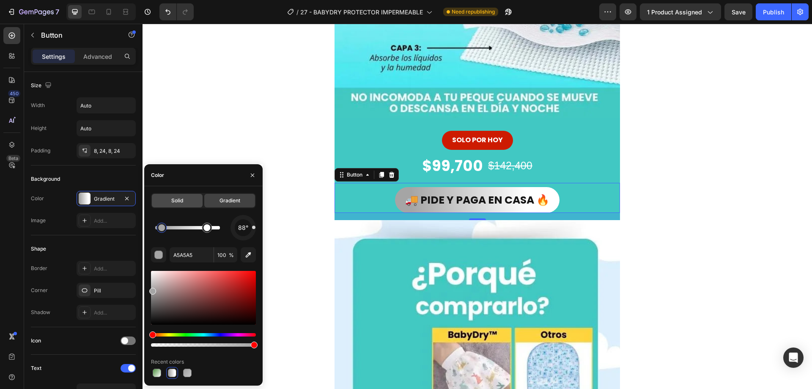
click at [180, 203] on span "Solid" at bounding box center [177, 201] width 12 height 8
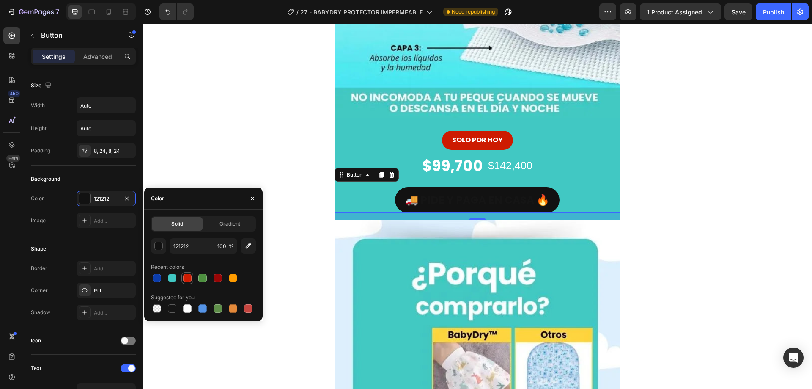
click at [186, 276] on div at bounding box center [187, 278] width 8 height 8
type input "CD1B01"
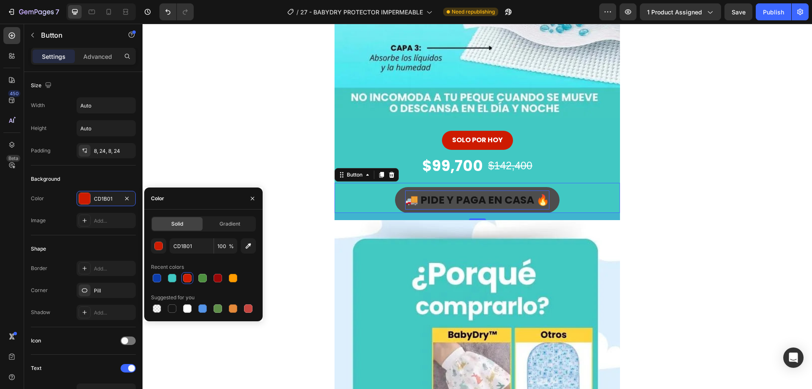
click at [512, 197] on strong "🚚 PIDE Y PAGA EN CASA 🔥" at bounding box center [477, 199] width 144 height 15
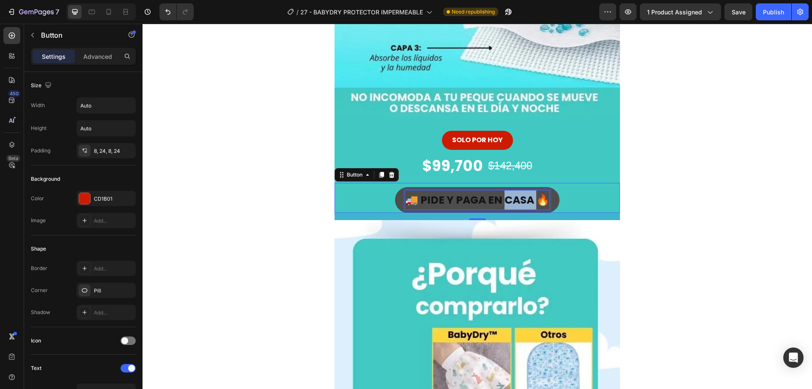
click at [512, 197] on strong "🚚 PIDE Y PAGA EN CASA 🔥" at bounding box center [477, 199] width 144 height 15
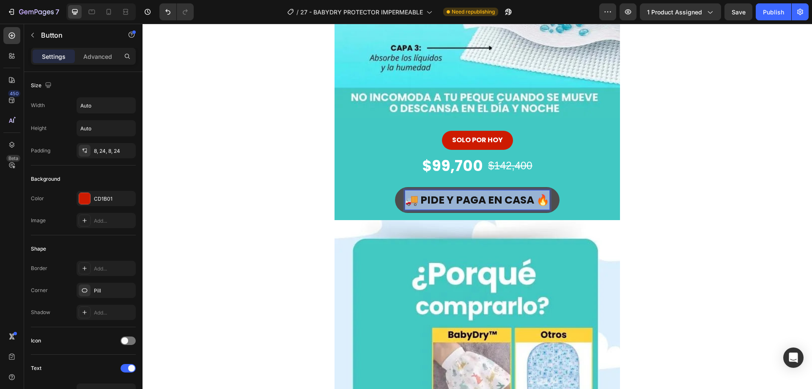
click at [512, 197] on strong "🚚 PIDE Y PAGA EN CASA 🔥" at bounding box center [477, 199] width 144 height 15
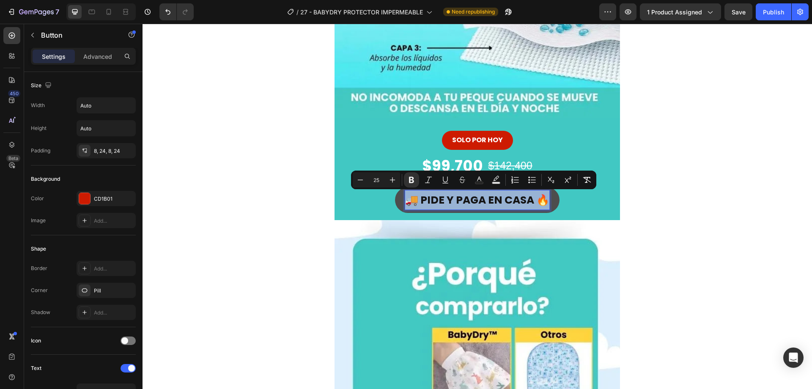
click at [505, 197] on strong "🚚 PIDE Y PAGA EN CASA 🔥" at bounding box center [477, 199] width 144 height 15
click at [531, 201] on strong "🚚 PIDE Y PAGA EN CASA 🔥" at bounding box center [477, 199] width 144 height 15
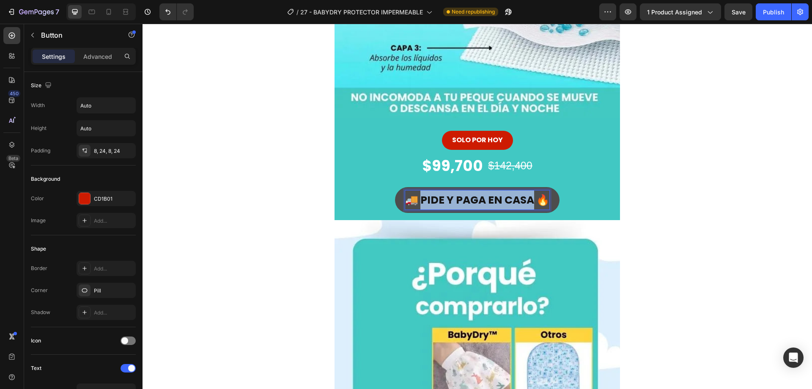
drag, startPoint x: 532, startPoint y: 201, endPoint x: 422, endPoint y: 199, distance: 110.8
click at [422, 199] on strong "🚚 PIDE Y PAGA EN CASA 🔥" at bounding box center [477, 199] width 144 height 15
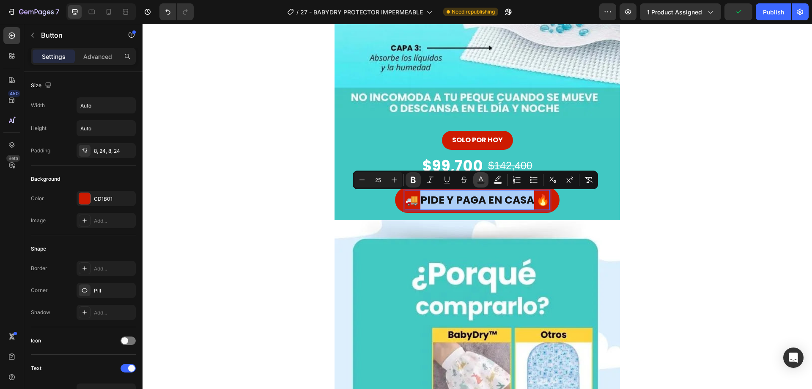
click at [485, 183] on rect "Editor contextual toolbar" at bounding box center [481, 183] width 8 height 2
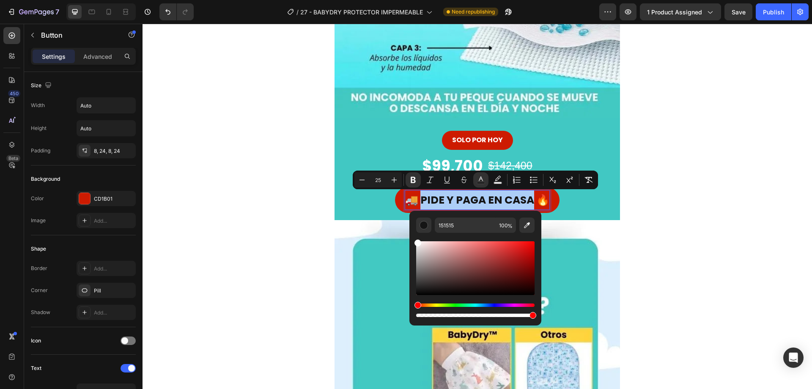
drag, startPoint x: 568, startPoint y: 267, endPoint x: 317, endPoint y: 209, distance: 257.4
type input "FFFFFF"
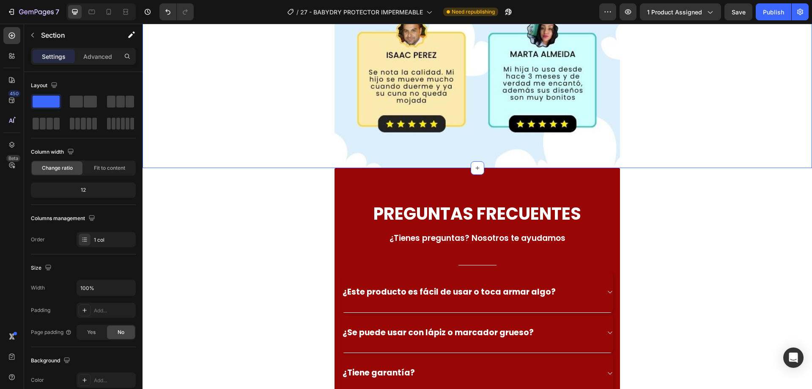
scroll to position [3003, 0]
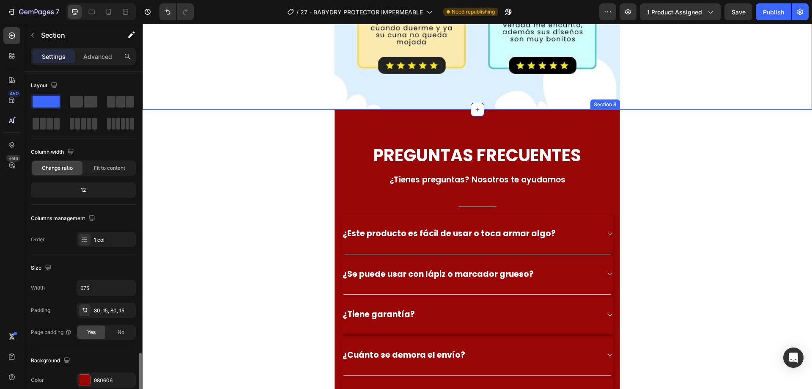
click at [542, 115] on div "PREGUNTAS FRECUENTES Heading ¿Tienes preguntas? Nosotros te ayudamos Text block…" at bounding box center [477, 280] width 285 height 340
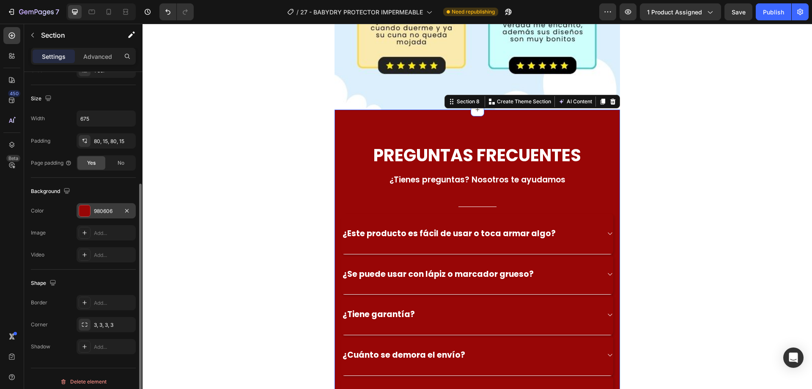
click at [82, 214] on div at bounding box center [84, 210] width 11 height 11
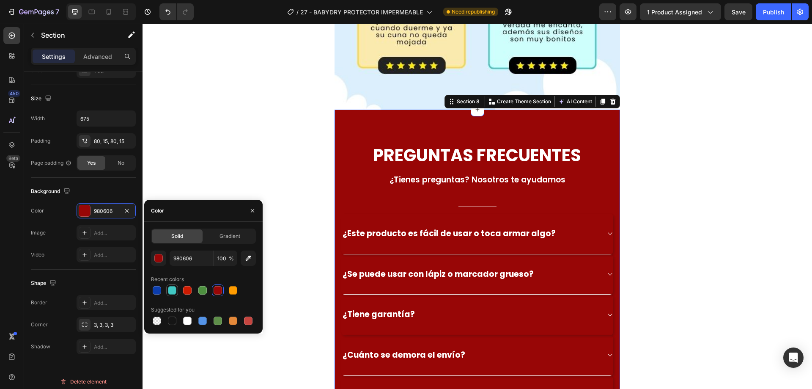
click at [176, 288] on div at bounding box center [172, 290] width 8 height 8
type input "41C8C3"
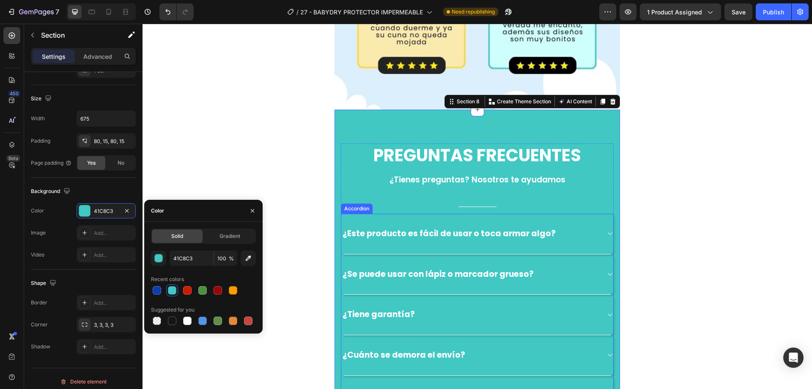
click at [533, 231] on p "¿Este producto es fácil de usar o toca armar algo?" at bounding box center [449, 233] width 213 height 11
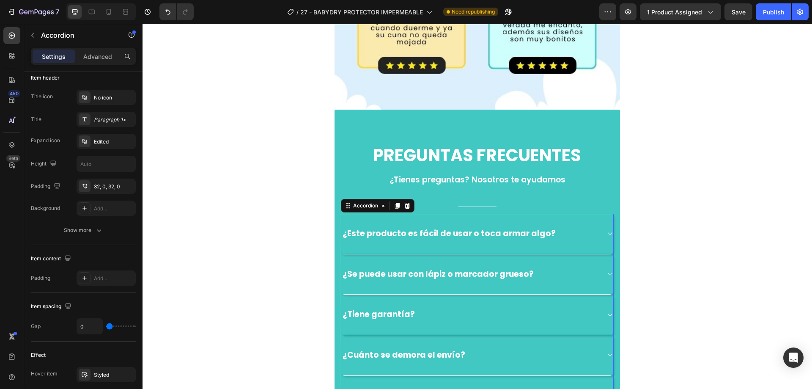
scroll to position [0, 0]
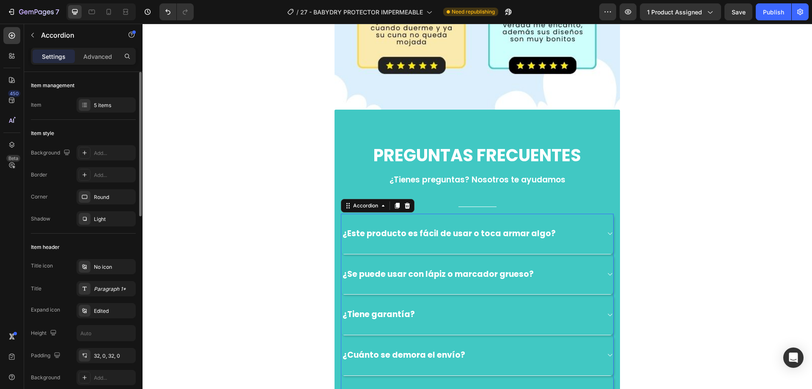
click at [585, 231] on div "¿Este producto es fácil de usar o toca armar algo?" at bounding box center [470, 233] width 258 height 13
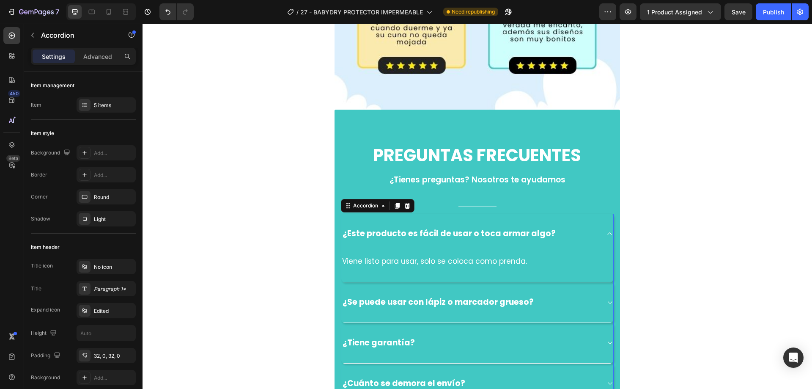
click at [585, 231] on div "¿Este producto es fácil de usar o toca armar algo?" at bounding box center [470, 233] width 258 height 13
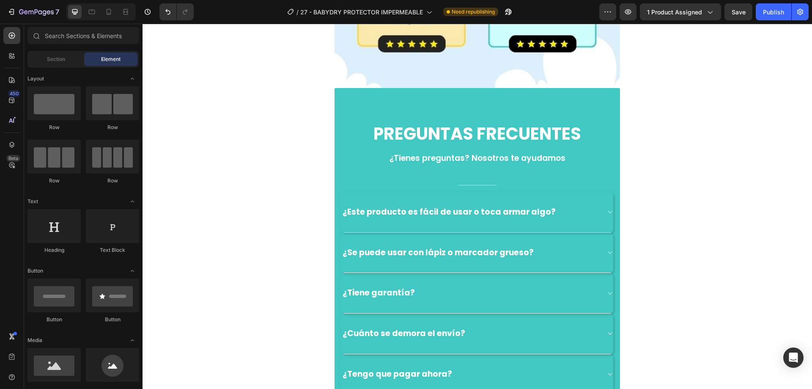
scroll to position [3063, 0]
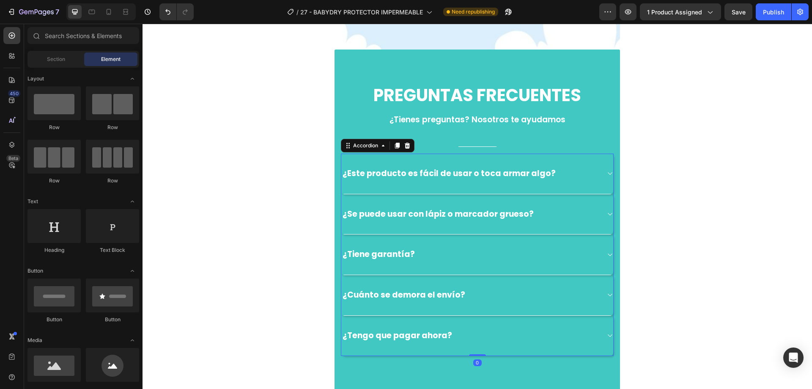
click at [572, 178] on div "¿Este producto es fácil de usar o toca armar algo?" at bounding box center [470, 173] width 258 height 13
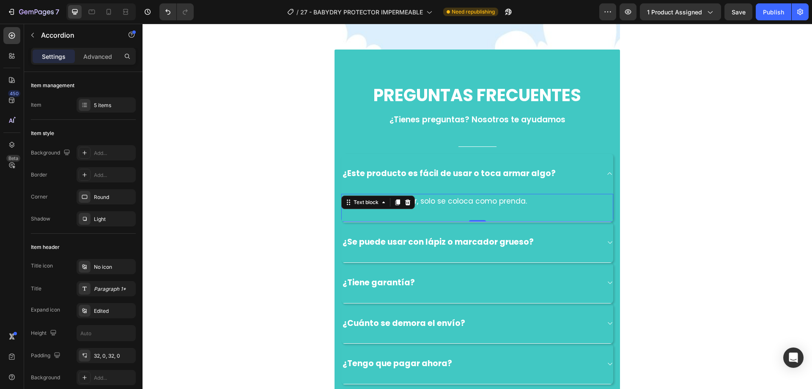
click at [546, 221] on div "Viene listo para usar, solo se coloca como prenda. Text block 0" at bounding box center [477, 208] width 272 height 29
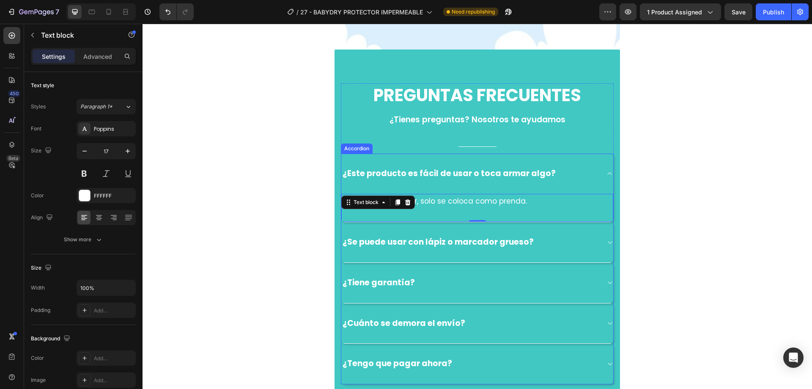
click at [594, 188] on div "¿Este producto es fácil de usar o toca armar algo?" at bounding box center [477, 174] width 272 height 40
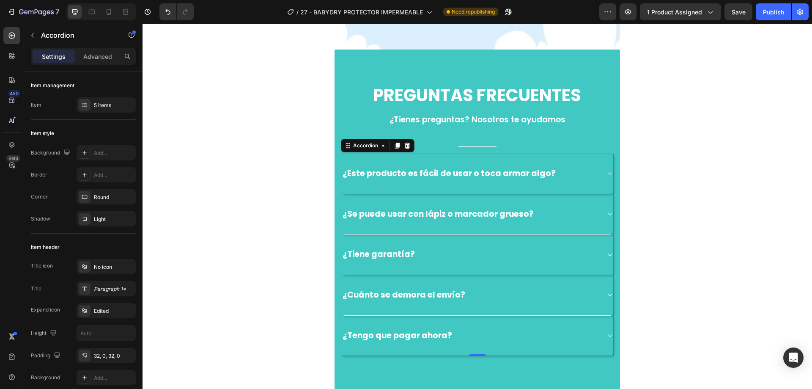
click at [607, 179] on div "¿Este producto es fácil de usar o toca armar algo?" at bounding box center [477, 174] width 272 height 41
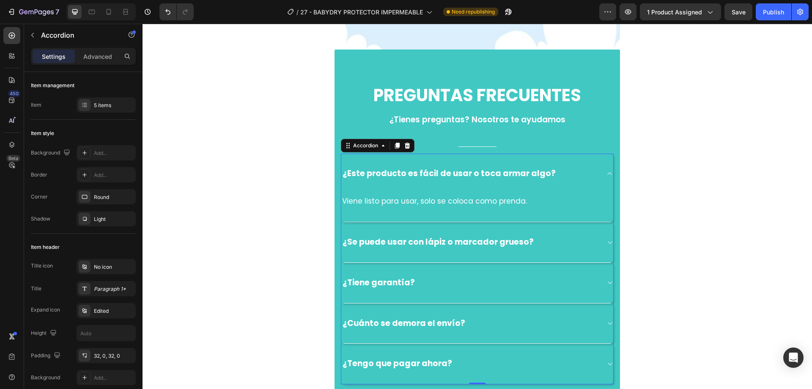
click at [607, 179] on div "¿Este producto es fácil de usar o toca armar algo?" at bounding box center [477, 174] width 272 height 40
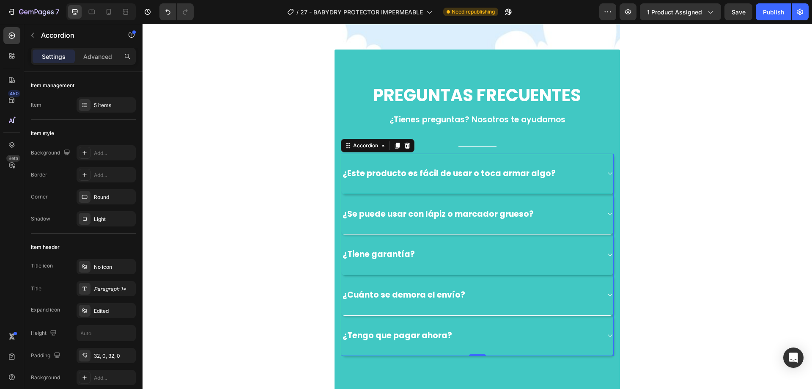
click at [589, 222] on div "¿Se puede usar con lápiz o marcador grueso?" at bounding box center [477, 214] width 272 height 41
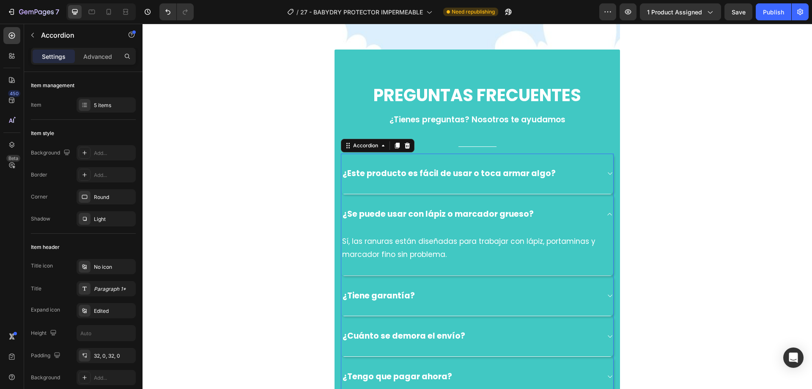
click at [589, 222] on div "¿Se puede usar con lápiz o marcador grueso?" at bounding box center [477, 214] width 272 height 40
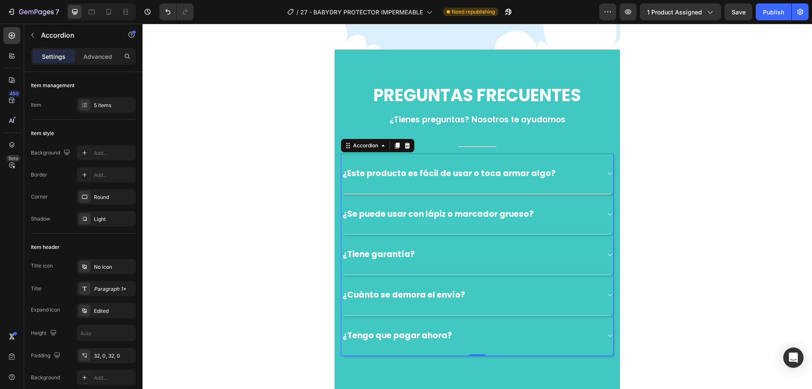
click at [585, 253] on div "¿Tiene garantía?" at bounding box center [470, 254] width 258 height 13
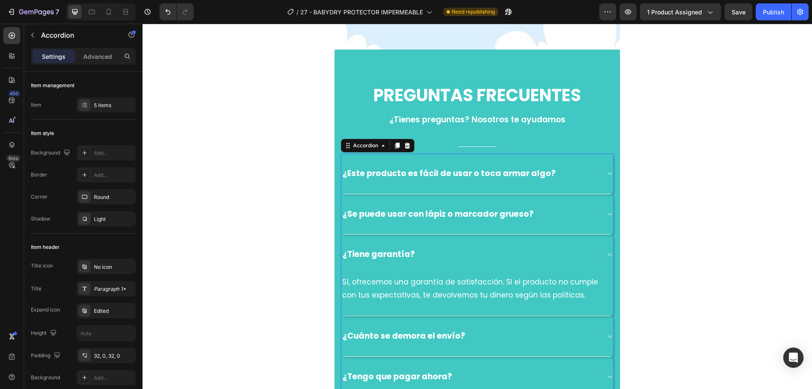
click at [585, 253] on div "¿Tiene garantía?" at bounding box center [470, 254] width 258 height 13
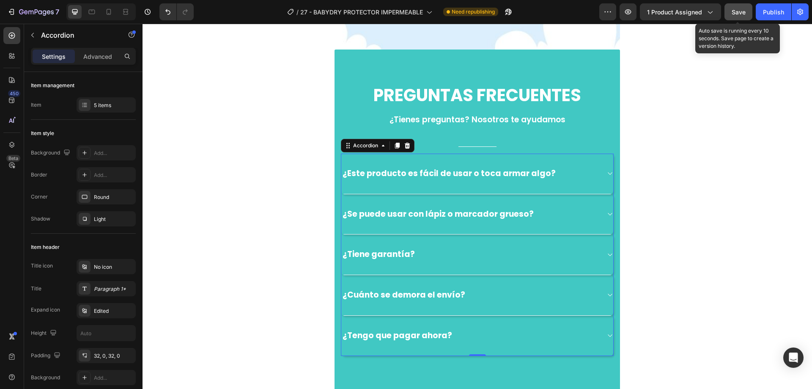
drag, startPoint x: 741, startPoint y: 7, endPoint x: 583, endPoint y: 14, distance: 157.9
click at [741, 7] on button "Save" at bounding box center [739, 11] width 28 height 17
click at [731, 18] on button "Save" at bounding box center [739, 11] width 28 height 17
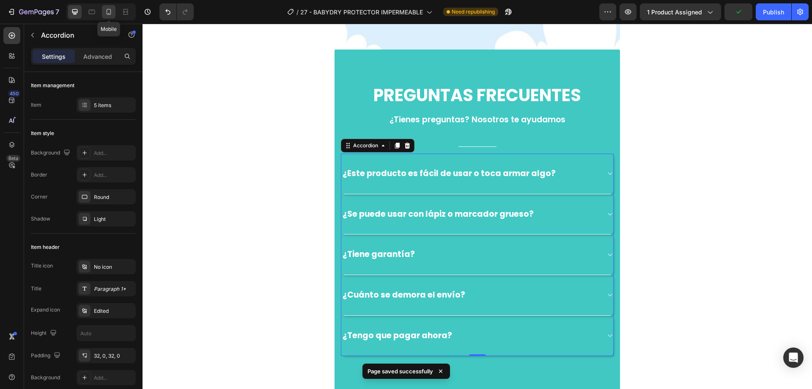
click at [109, 11] on icon at bounding box center [108, 12] width 8 height 8
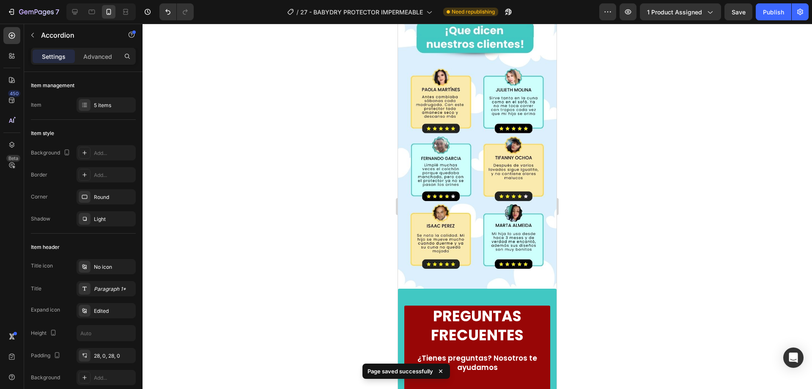
scroll to position [955, 0]
